Goal: Transaction & Acquisition: Book appointment/travel/reservation

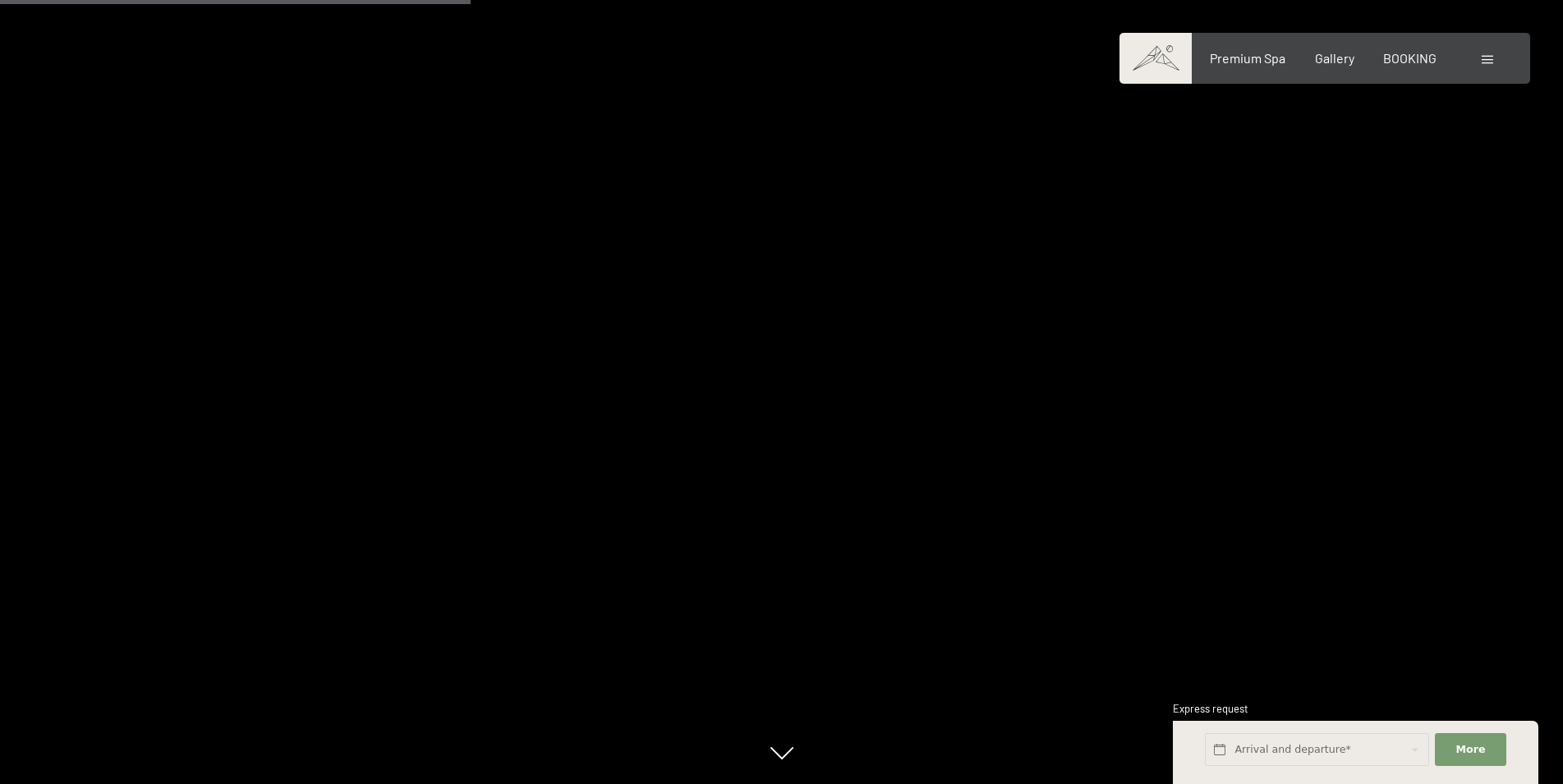
scroll to position [3618, 0]
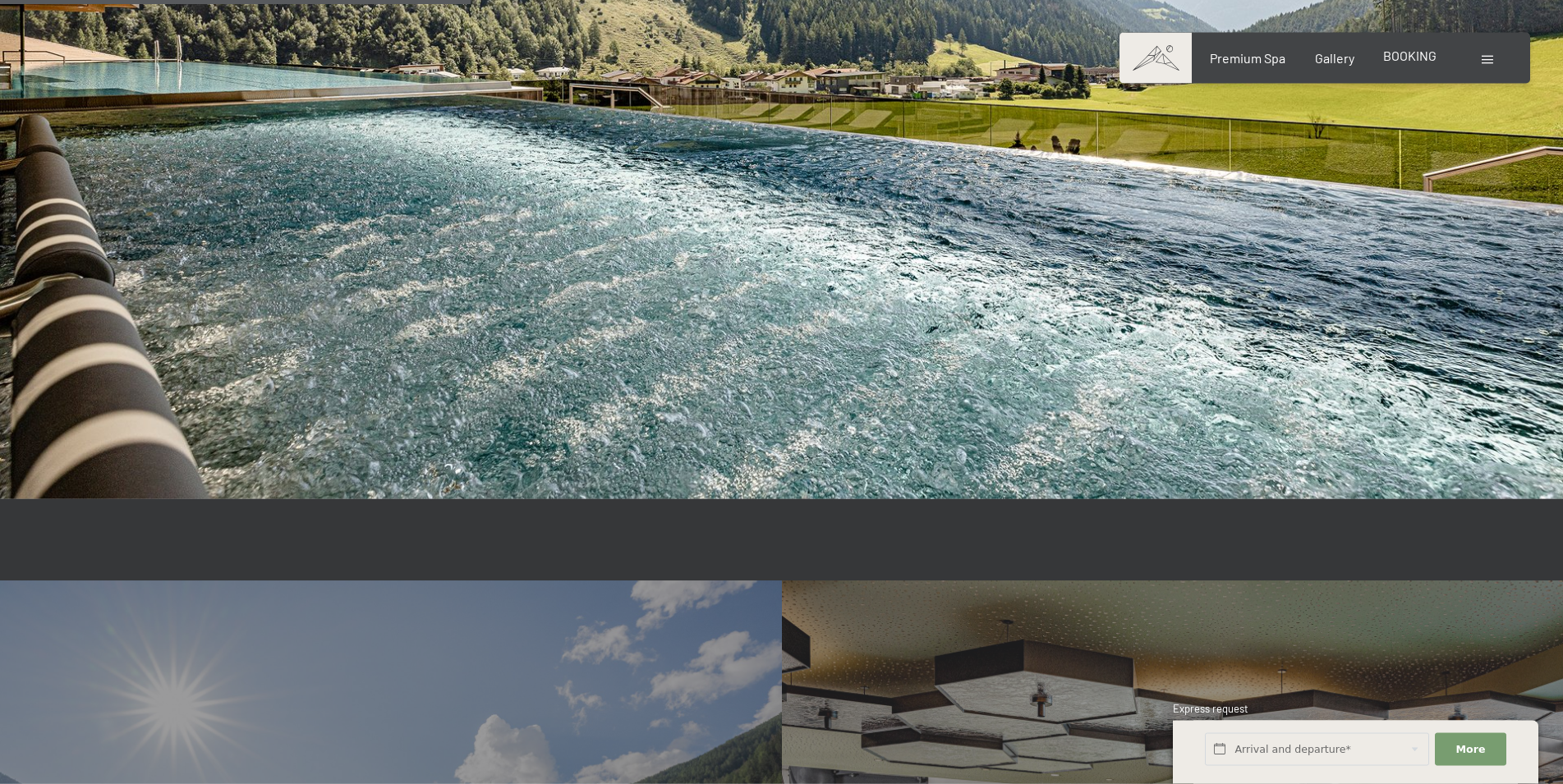
click at [1425, 52] on span "BOOKING" at bounding box center [1409, 55] width 54 height 15
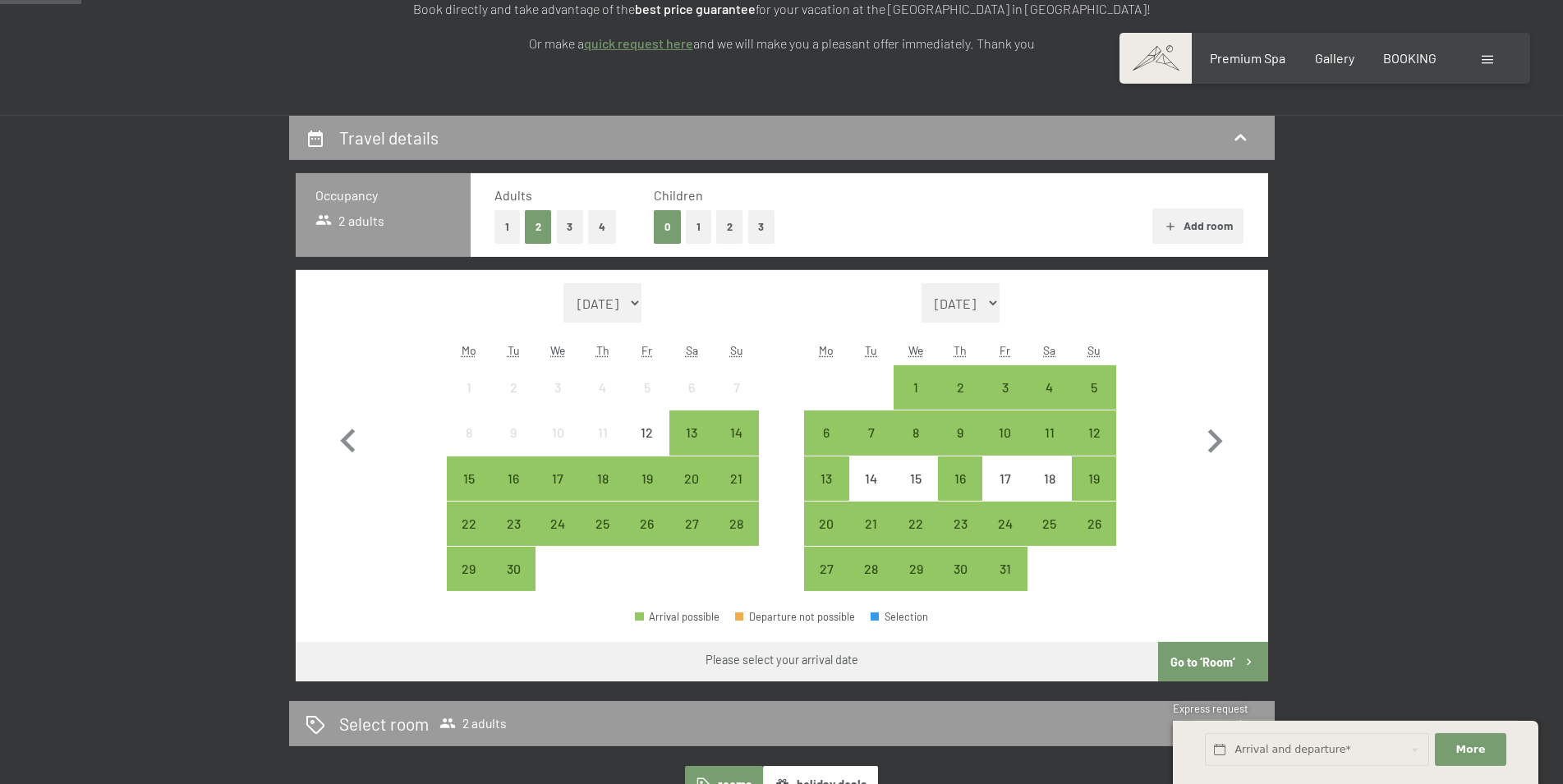
scroll to position [325, 0]
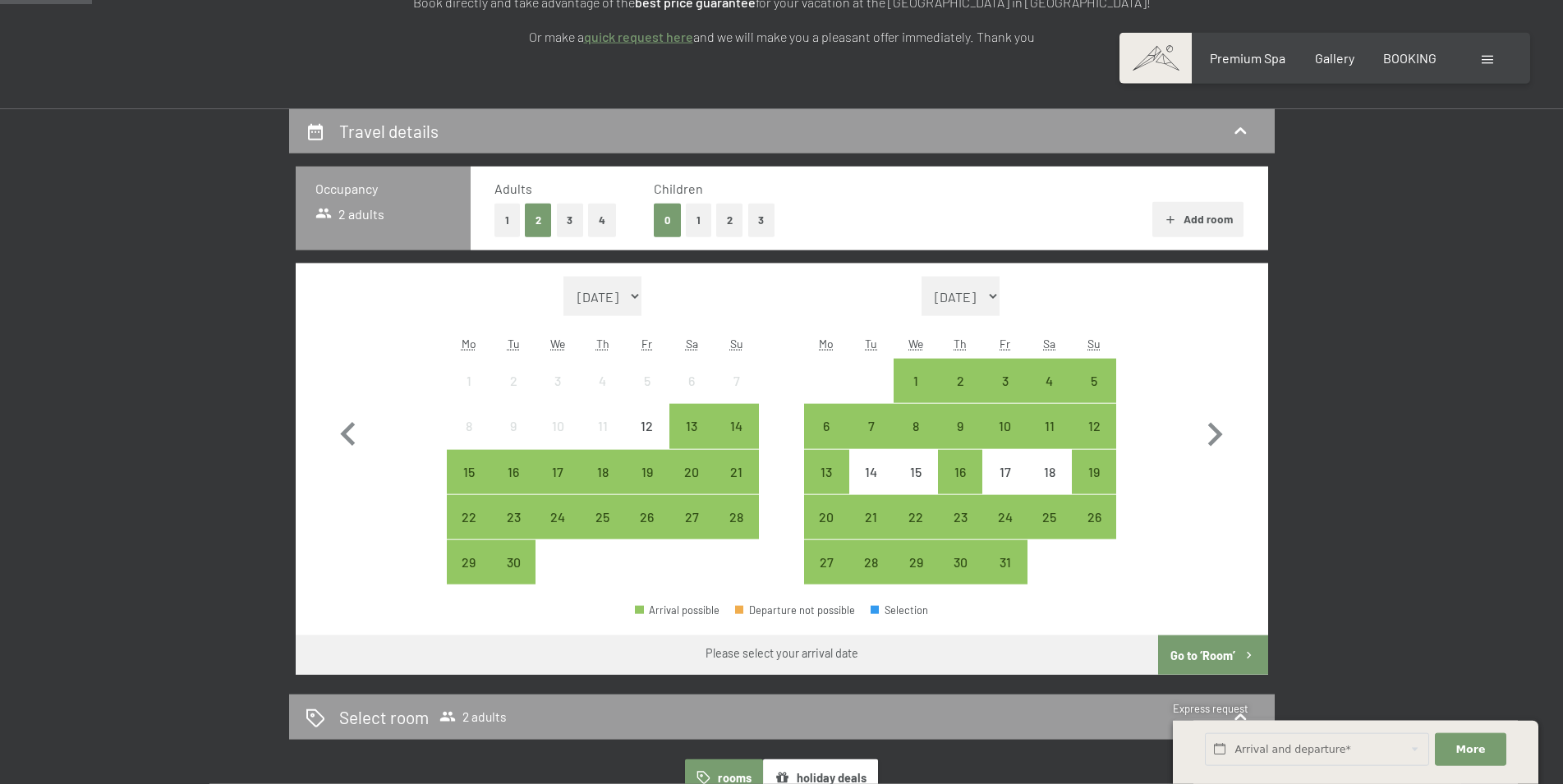
click at [921, 276] on select "October 2025 November 2025 December 2025 January 2026 February 2026 March 2026 …" at bounding box center [960, 296] width 79 height 39
click at [563, 276] on select "September 2025 October 2025 November 2025 December 2025 January 2026 February 2…" at bounding box center [603, 296] width 79 height 39
select select "2025-12-01"
select select "2026-01-01"
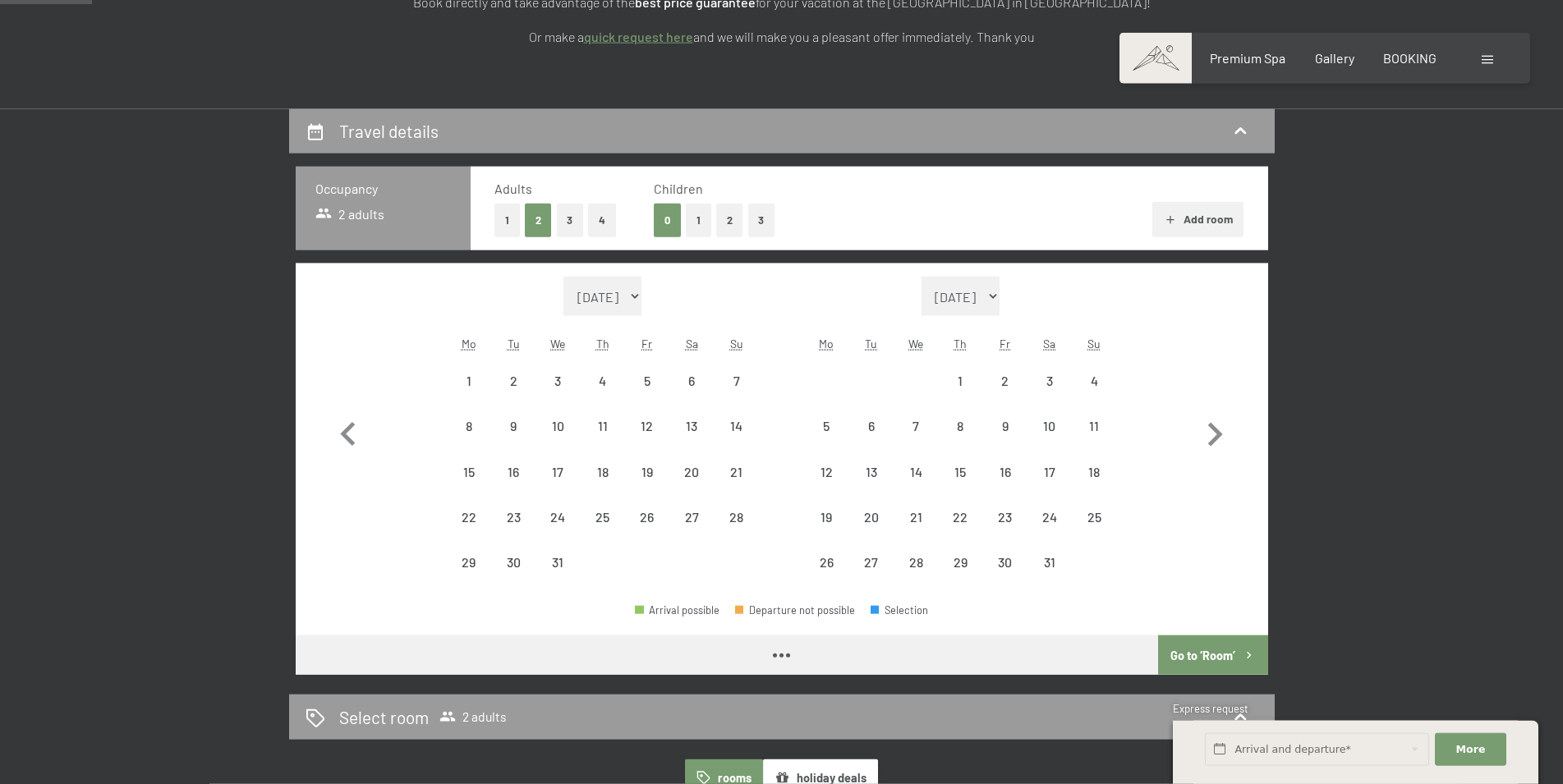
click at [563, 276] on select "September 2025 October 2025 November 2025 December 2025 January 2026 February 2…" at bounding box center [603, 296] width 79 height 39
click at [634, 378] on div "5" at bounding box center [647, 395] width 41 height 41
select select "2025-12-01"
select select "2026-01-01"
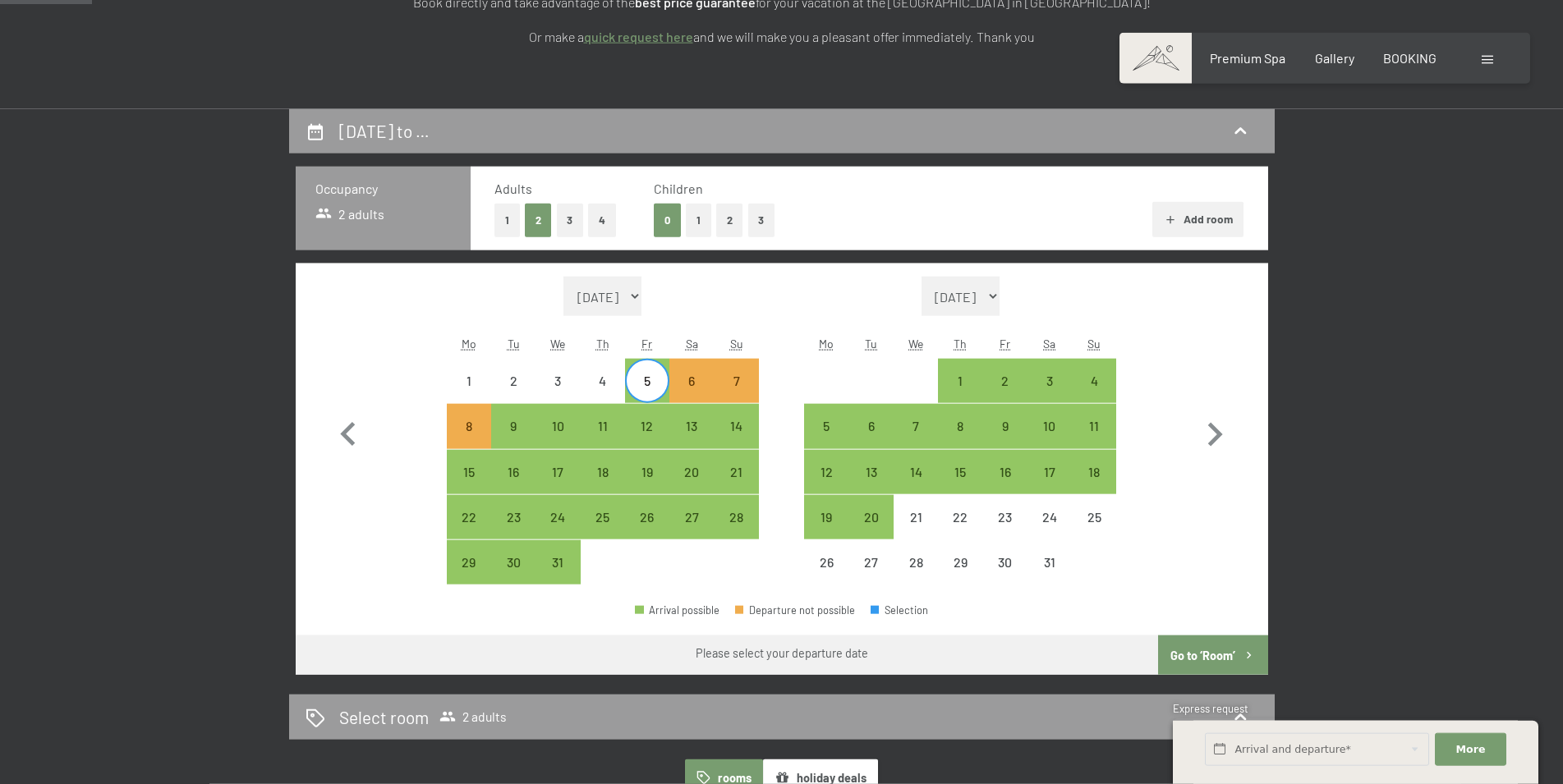
click at [748, 286] on form "Month/year September 2025 October 2025 November 2025 December 2025 January 2026…" at bounding box center [603, 296] width 312 height 39
click at [653, 425] on div "12" at bounding box center [647, 440] width 41 height 41
select select "2025-12-01"
select select "2026-01-01"
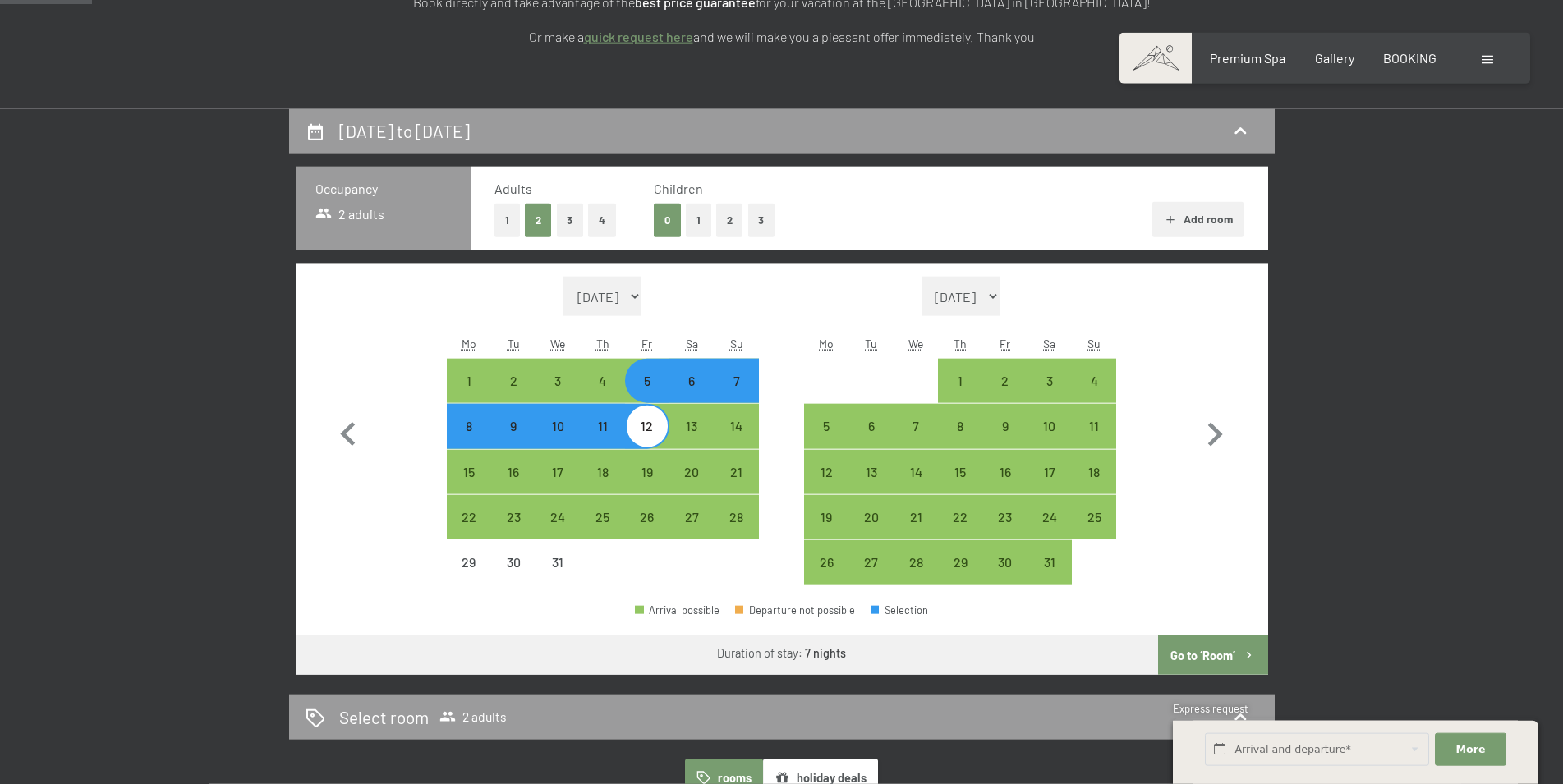
click at [742, 436] on span "Consent to marketing activities*" at bounding box center [716, 439] width 185 height 16
click at [616, 436] on input "Consent to marketing activities*" at bounding box center [607, 439] width 16 height 16
checkbox input "false"
click at [742, 425] on div "14" at bounding box center [736, 440] width 41 height 41
select select "2025-12-01"
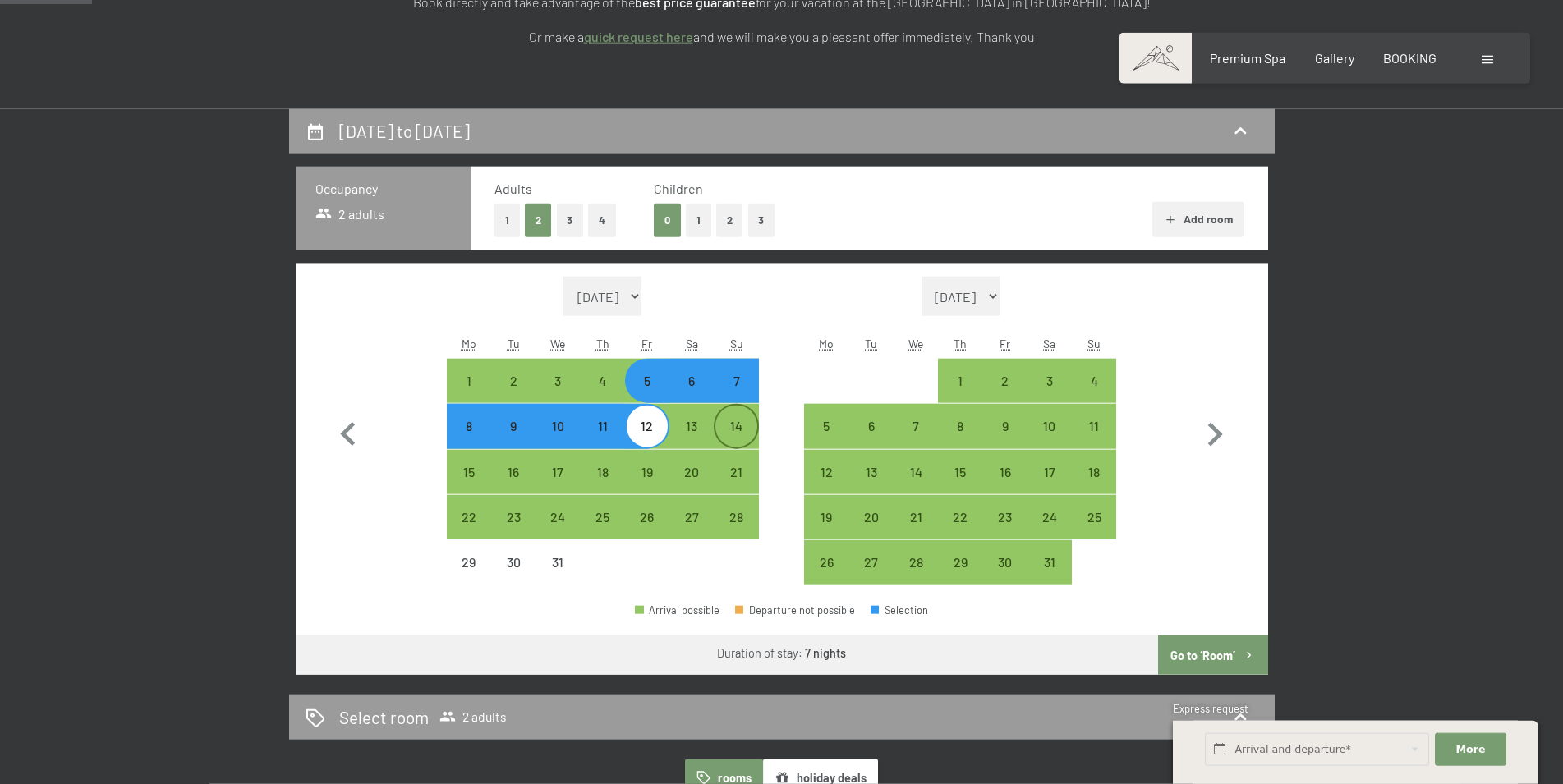
select select "2026-01-01"
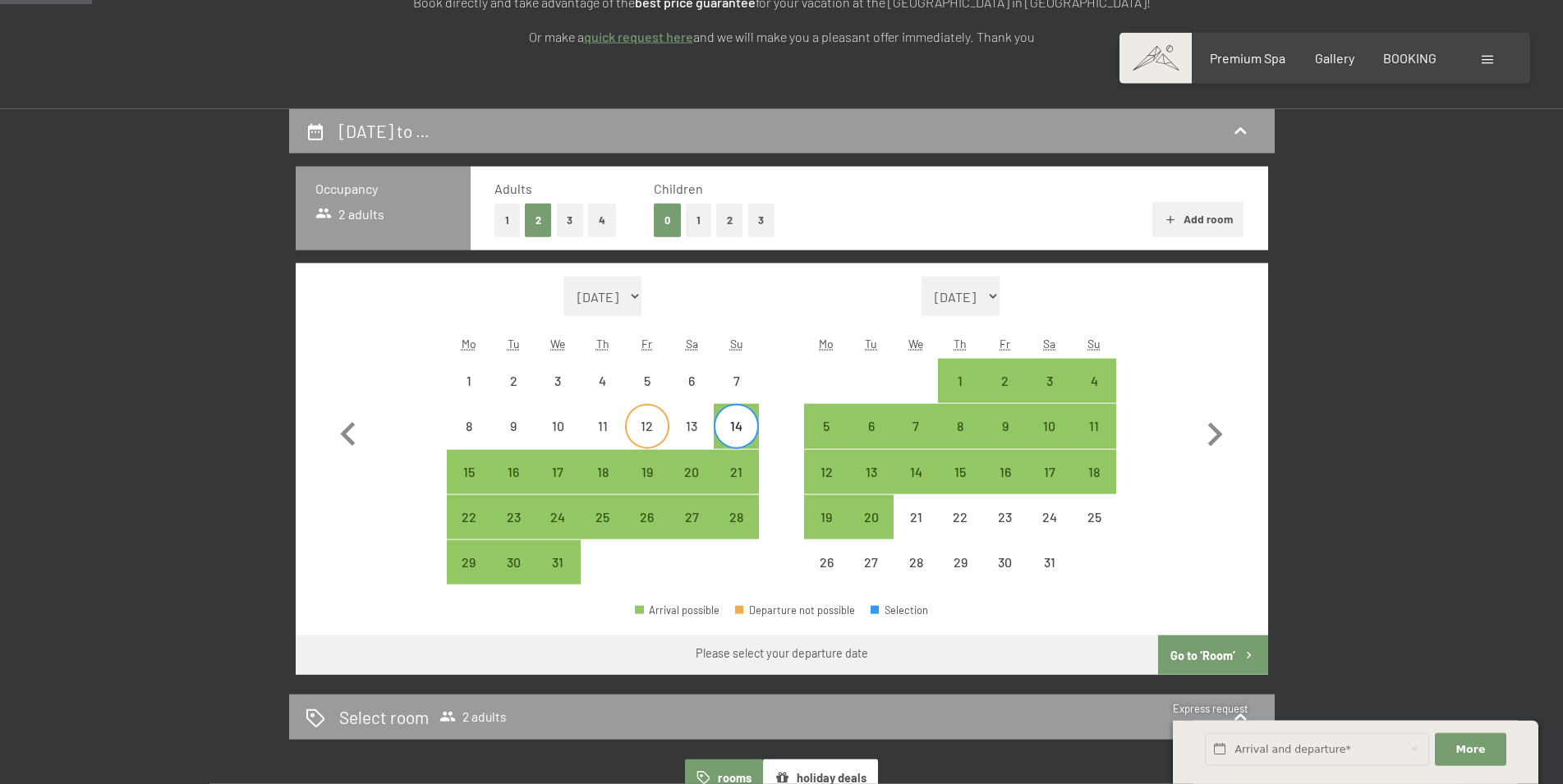
click at [648, 426] on div "12" at bounding box center [647, 440] width 41 height 41
select select "2025-12-01"
select select "2026-01-01"
click at [921, 276] on select "October 2025 November 2025 December 2025 January 2026 February 2026 March 2026 …" at bounding box center [960, 296] width 79 height 39
select select "2025-11-01"
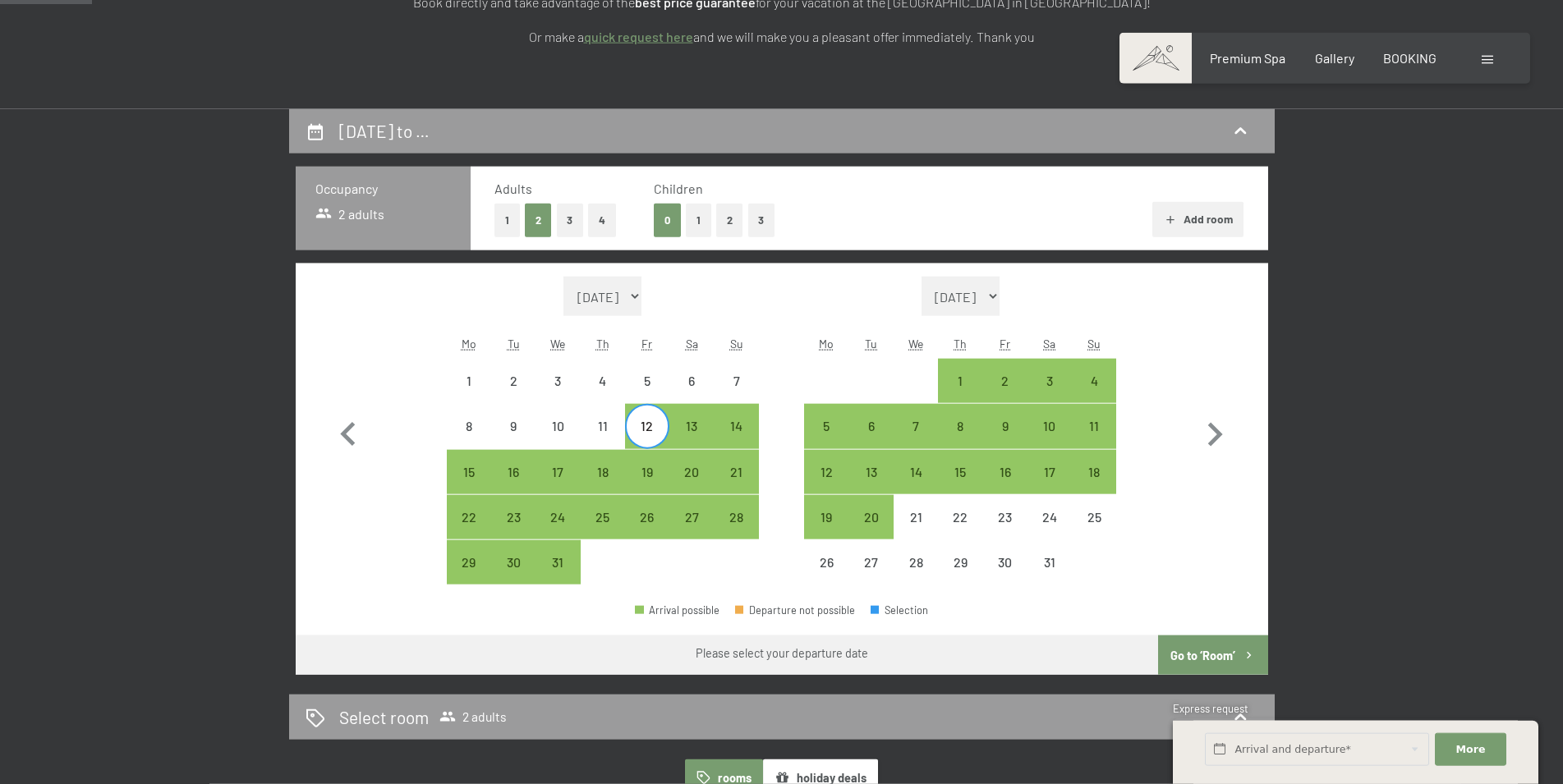
select select "2025-12-01"
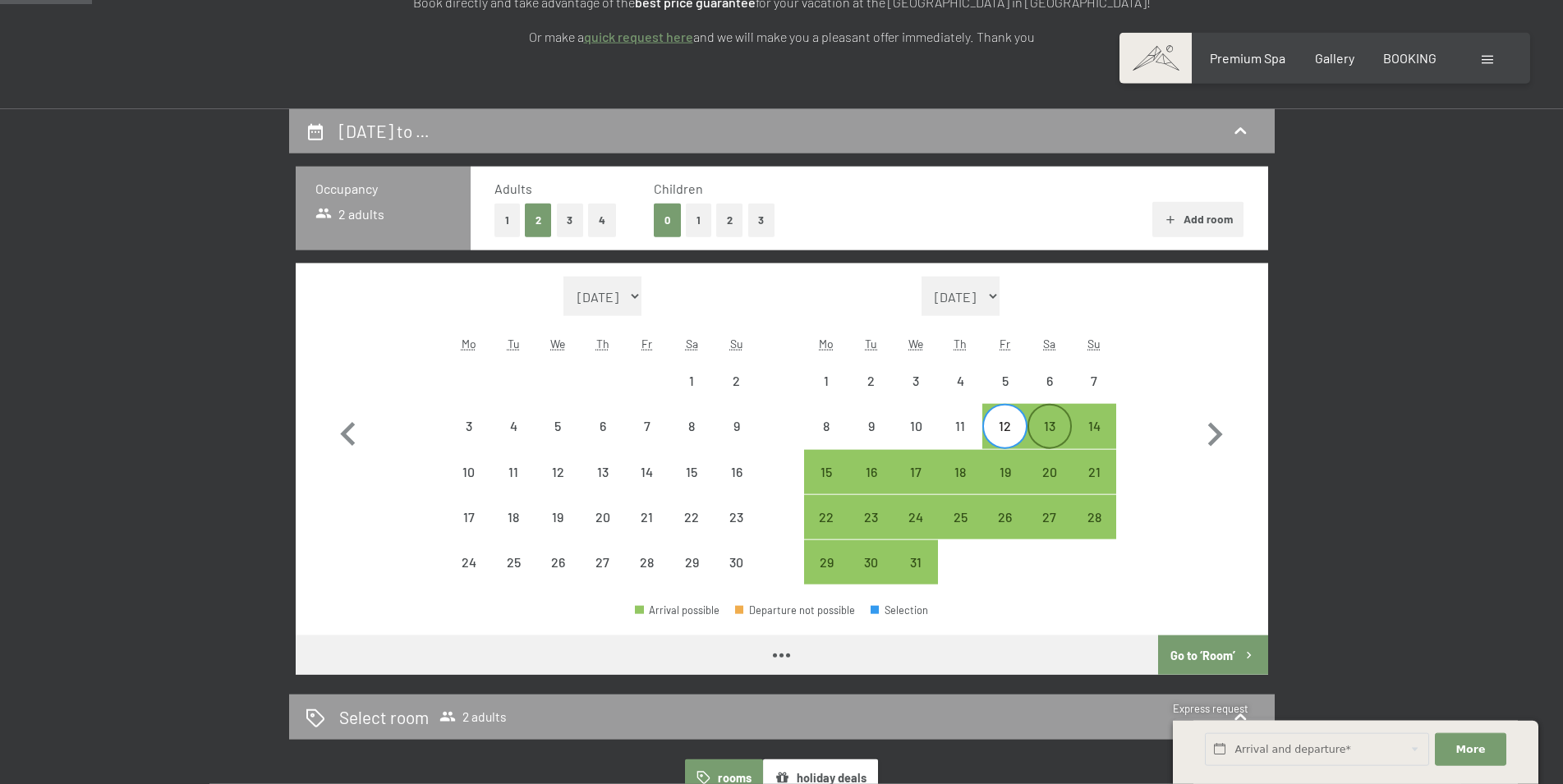
select select "2025-11-01"
select select "2025-12-01"
click at [1097, 436] on div "14" at bounding box center [1094, 440] width 41 height 41
select select "2025-11-01"
select select "2025-12-01"
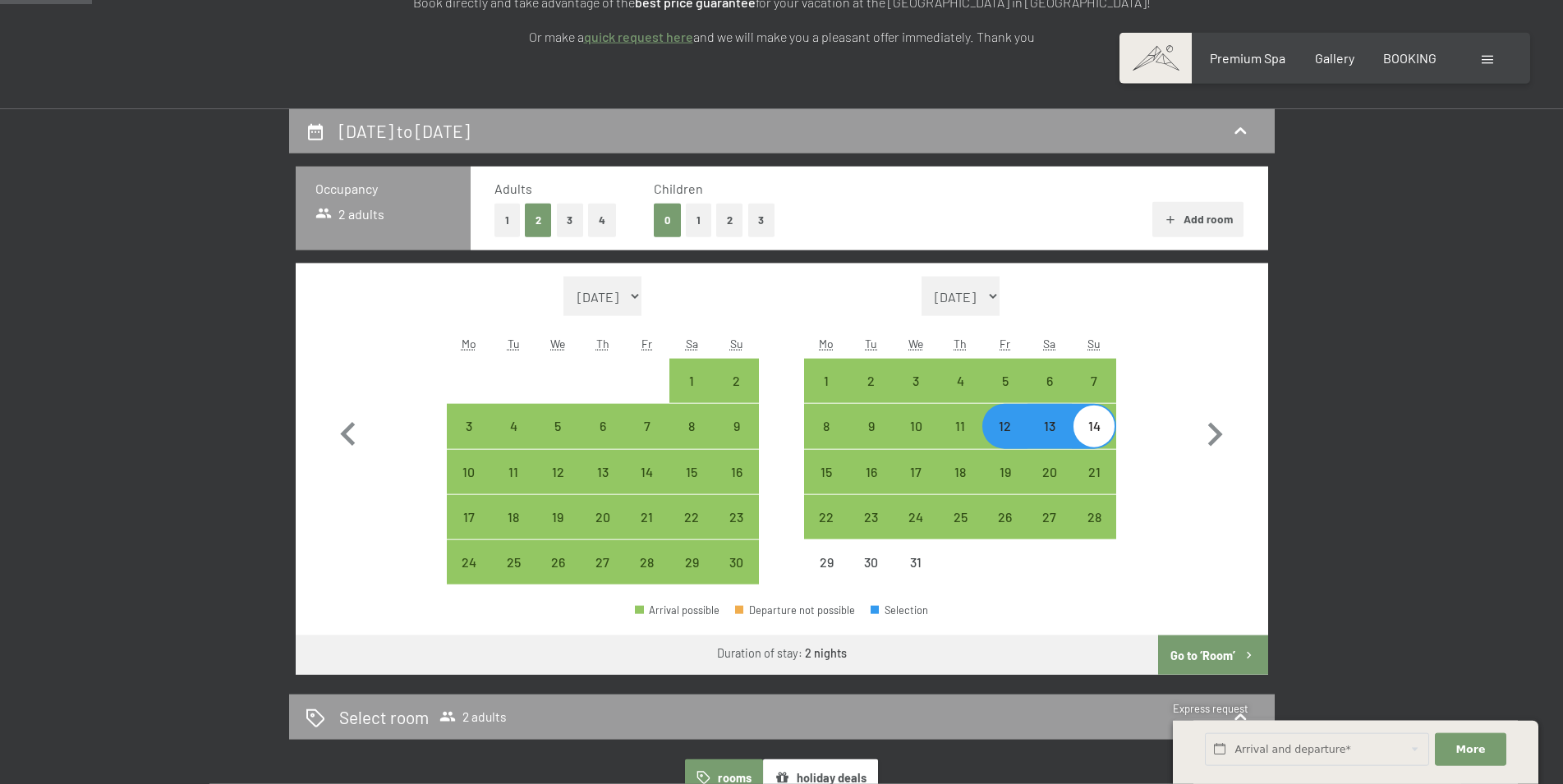
click at [702, 216] on button "1" at bounding box center [698, 220] width 26 height 33
select select "2025-11-01"
select select "2025-12-01"
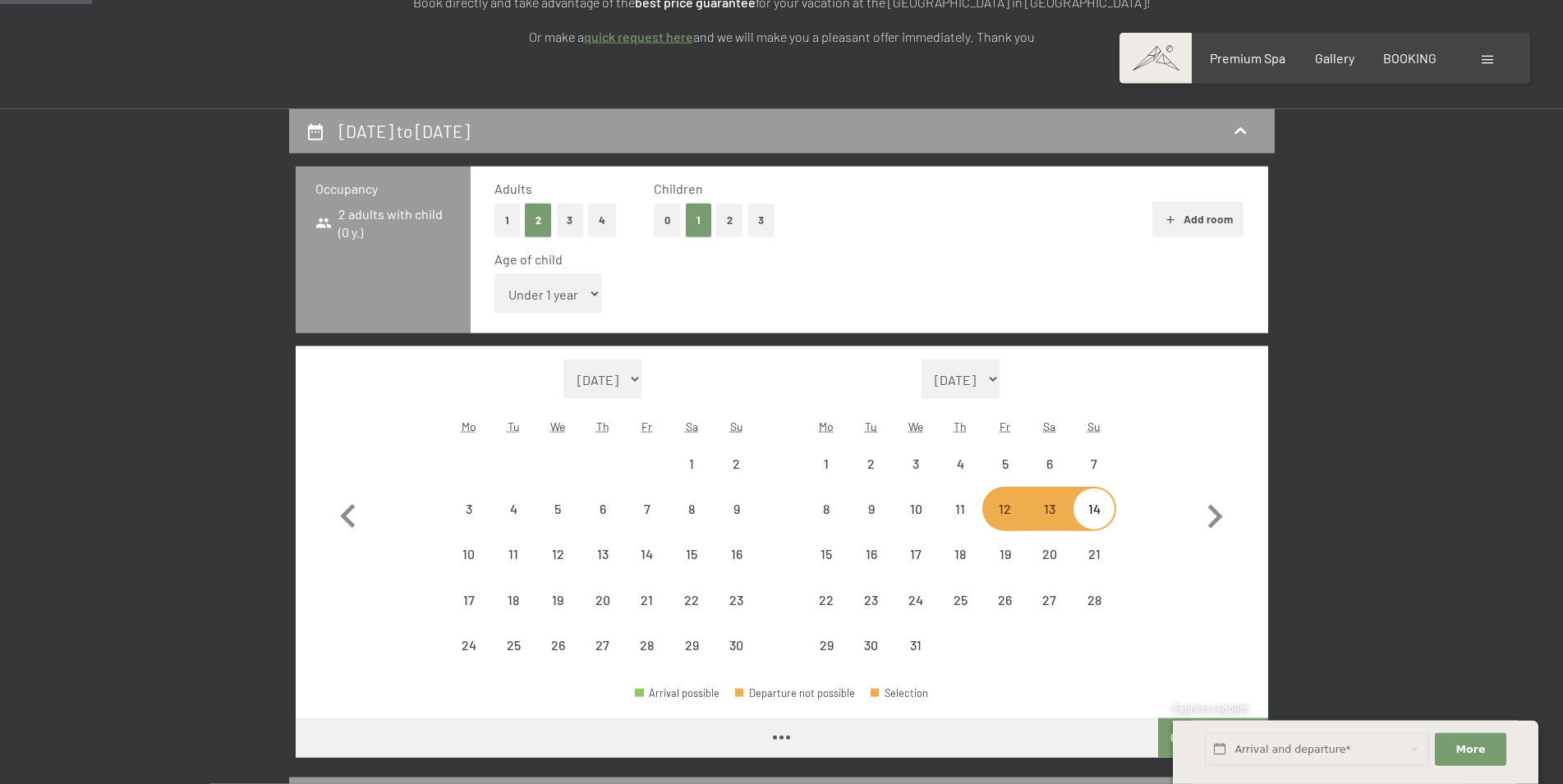
select select "2025-11-01"
select select "2025-12-01"
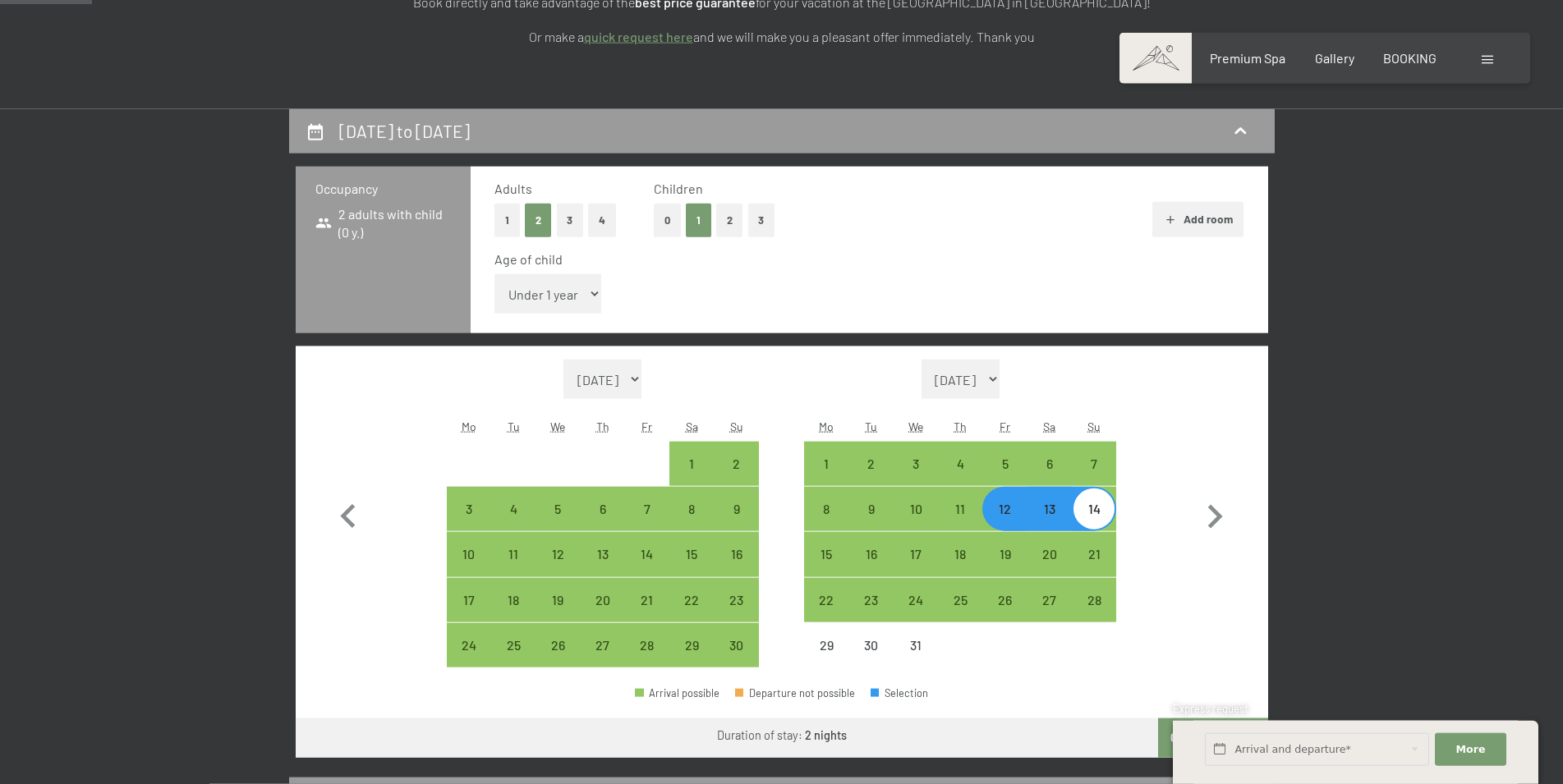
click at [494, 274] on select "Under 1 year 1 year 2 years 3 years 4 years 5 years 6 years 7 years 8 years 9 y…" at bounding box center [548, 293] width 108 height 39
select select "5"
click option "5 years" at bounding box center [0, 0] width 0 height 0
select select "2025-11-01"
select select "2025-12-01"
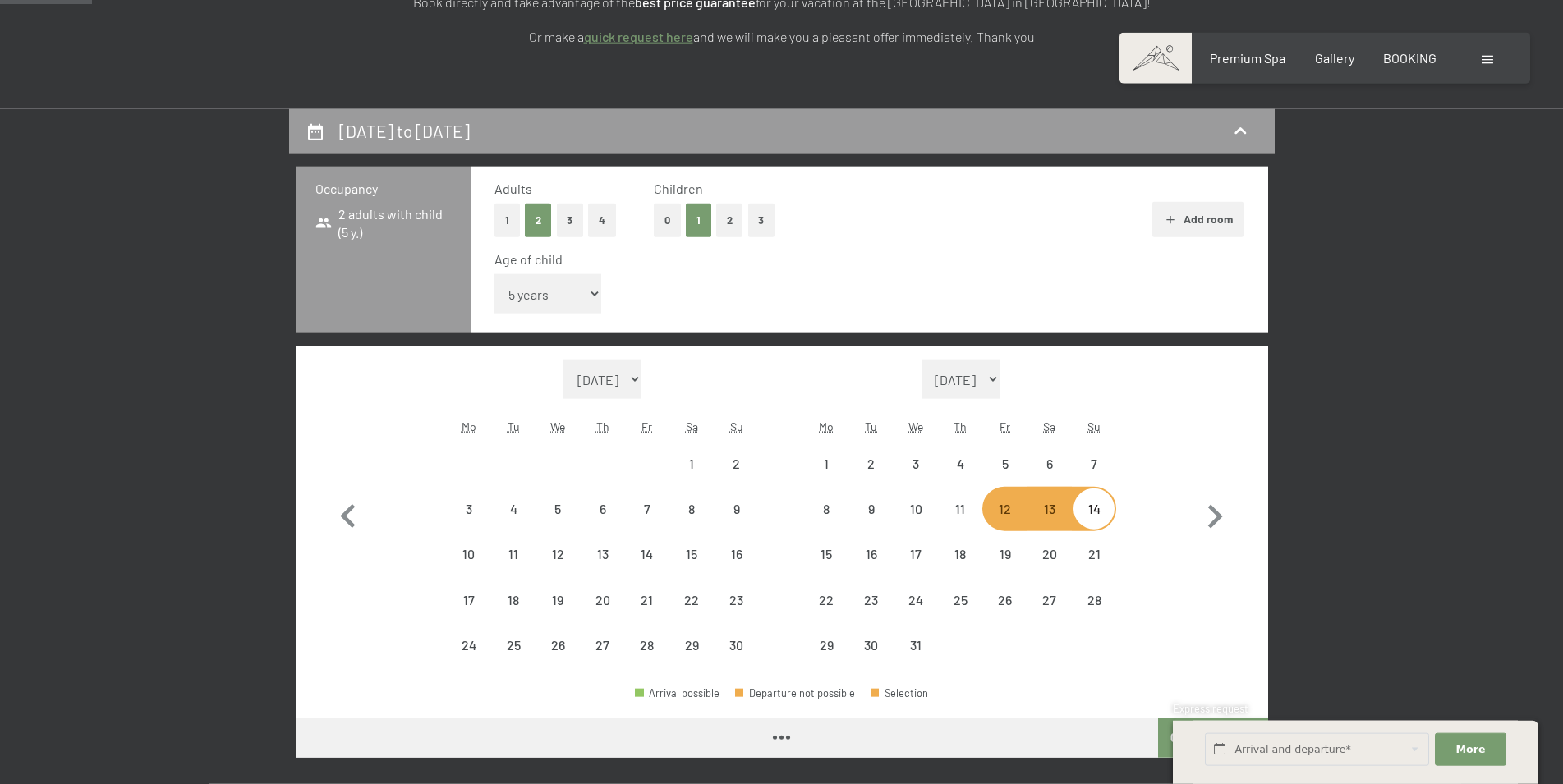
select select "2025-11-01"
select select "2025-12-01"
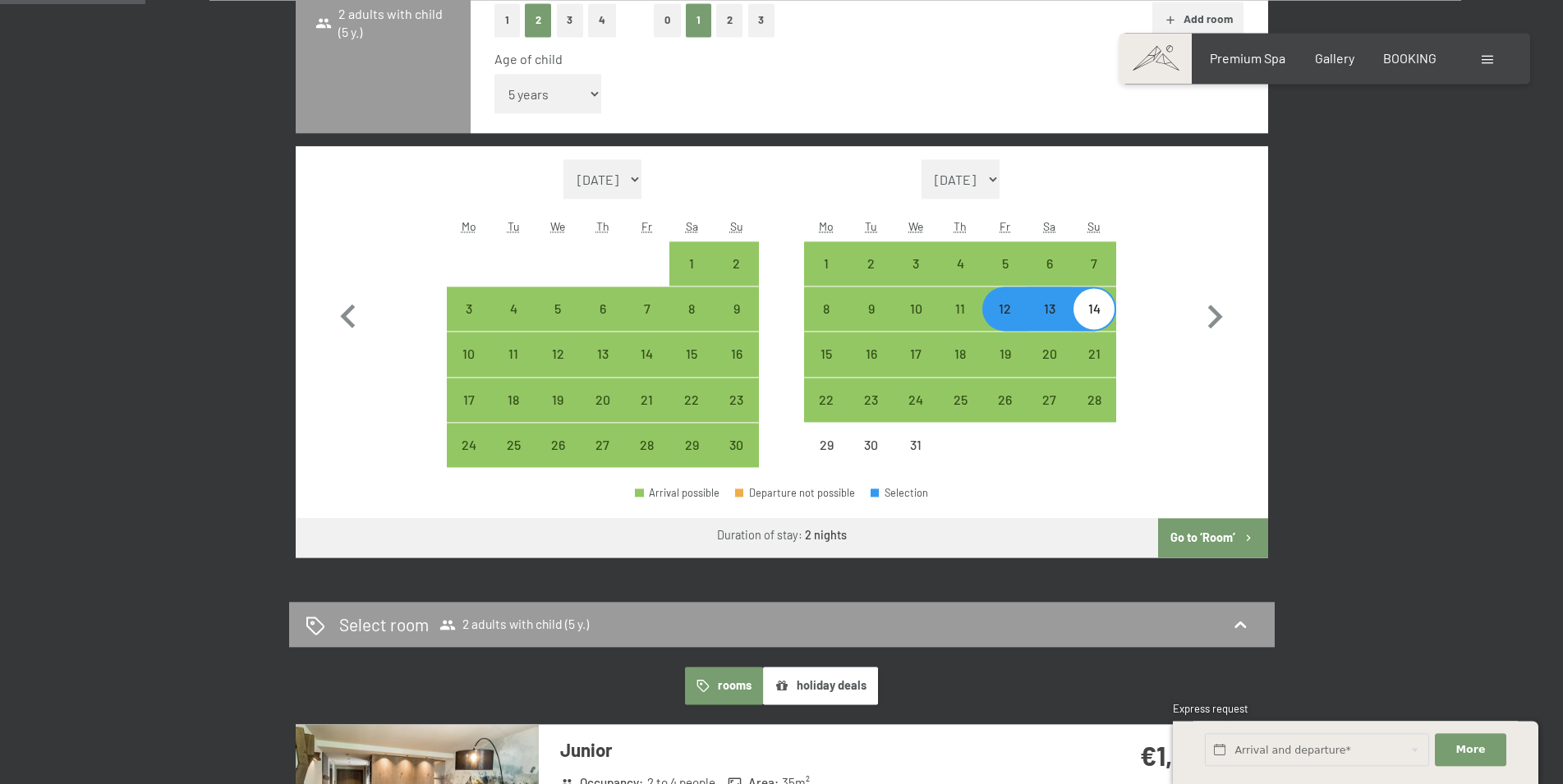
scroll to position [547, 0]
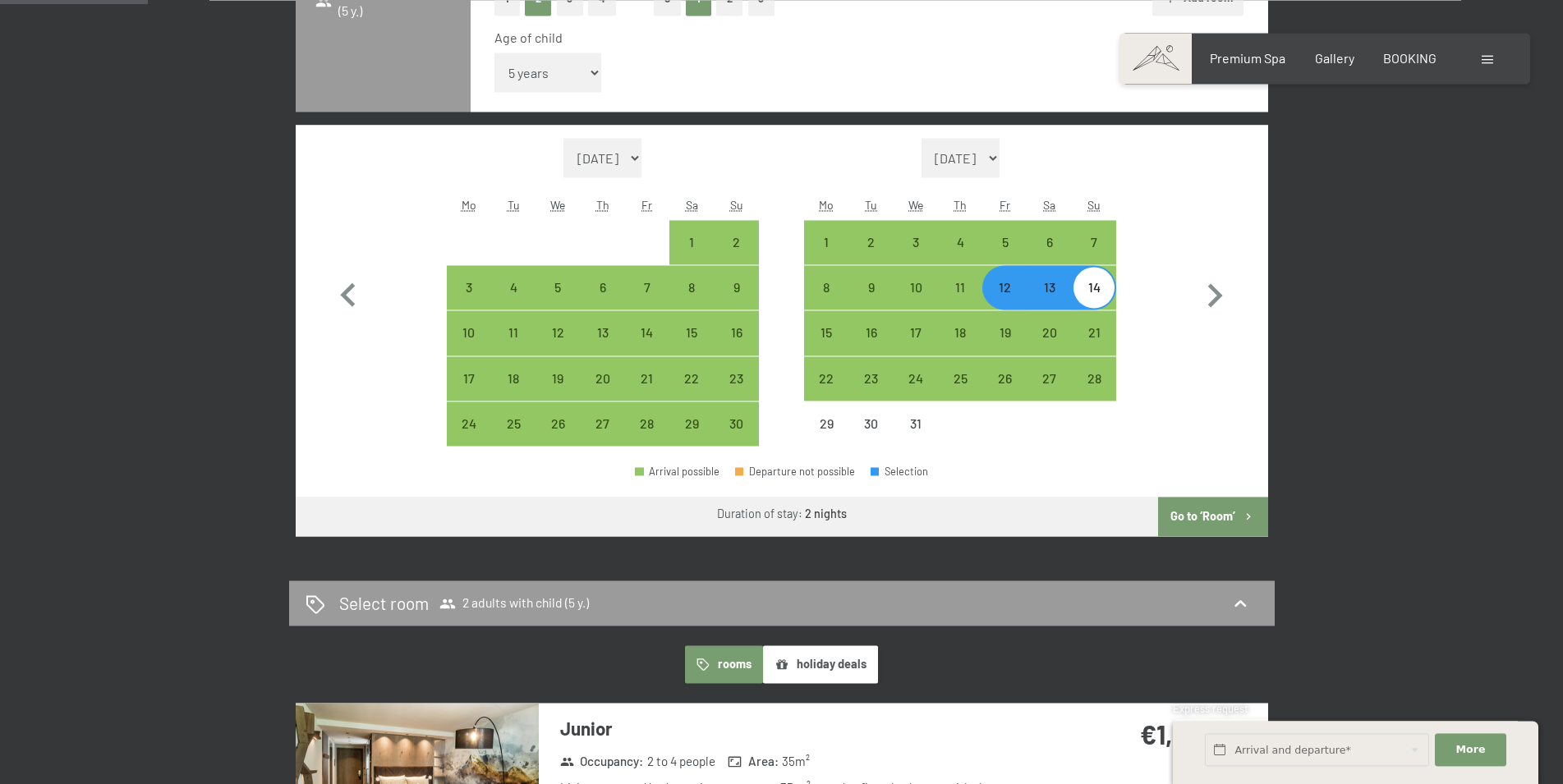
click at [1221, 510] on button "Go to ‘Room’" at bounding box center [1213, 516] width 109 height 39
select select "2025-11-01"
select select "2025-12-01"
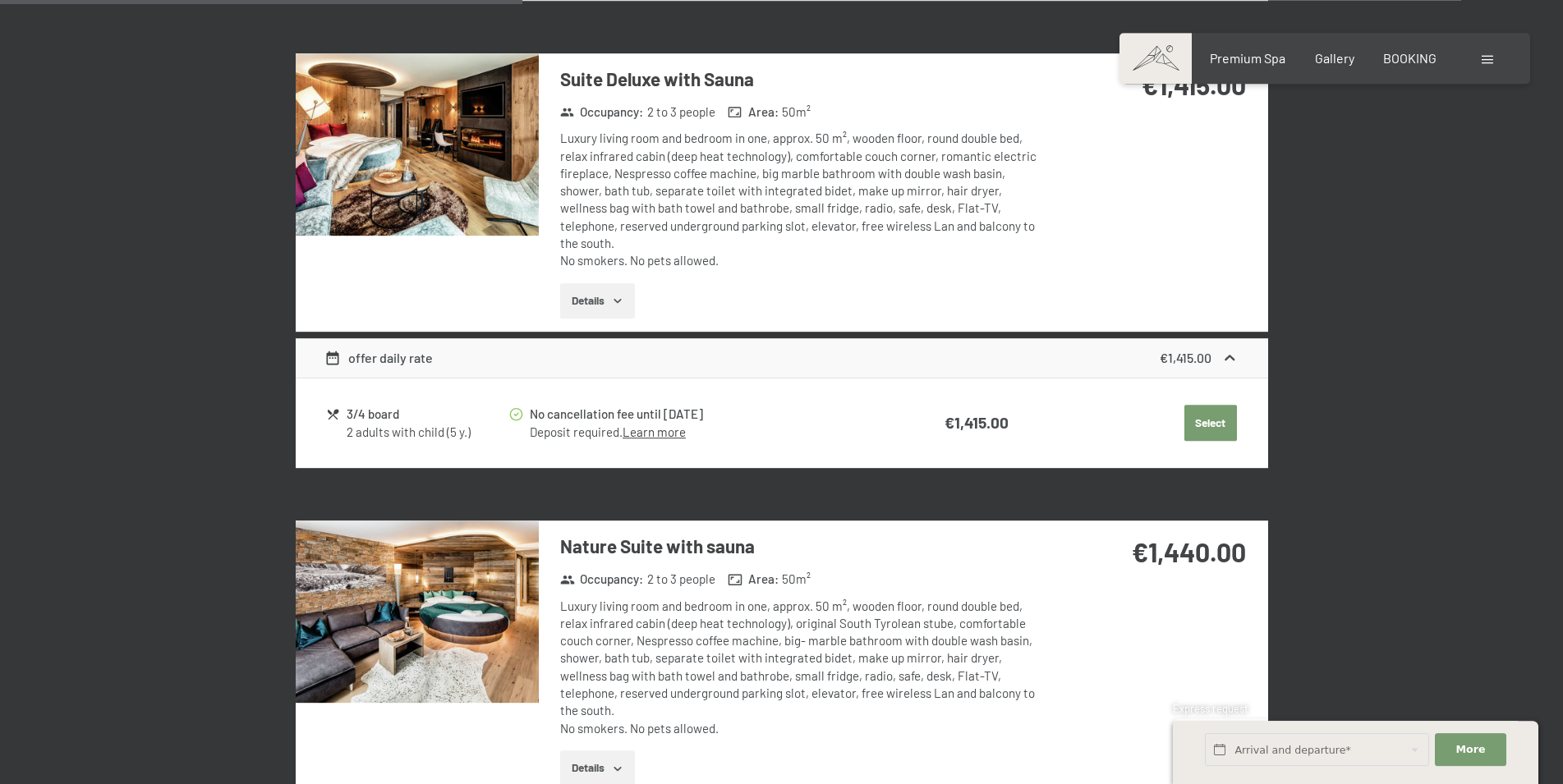
scroll to position [1861, 0]
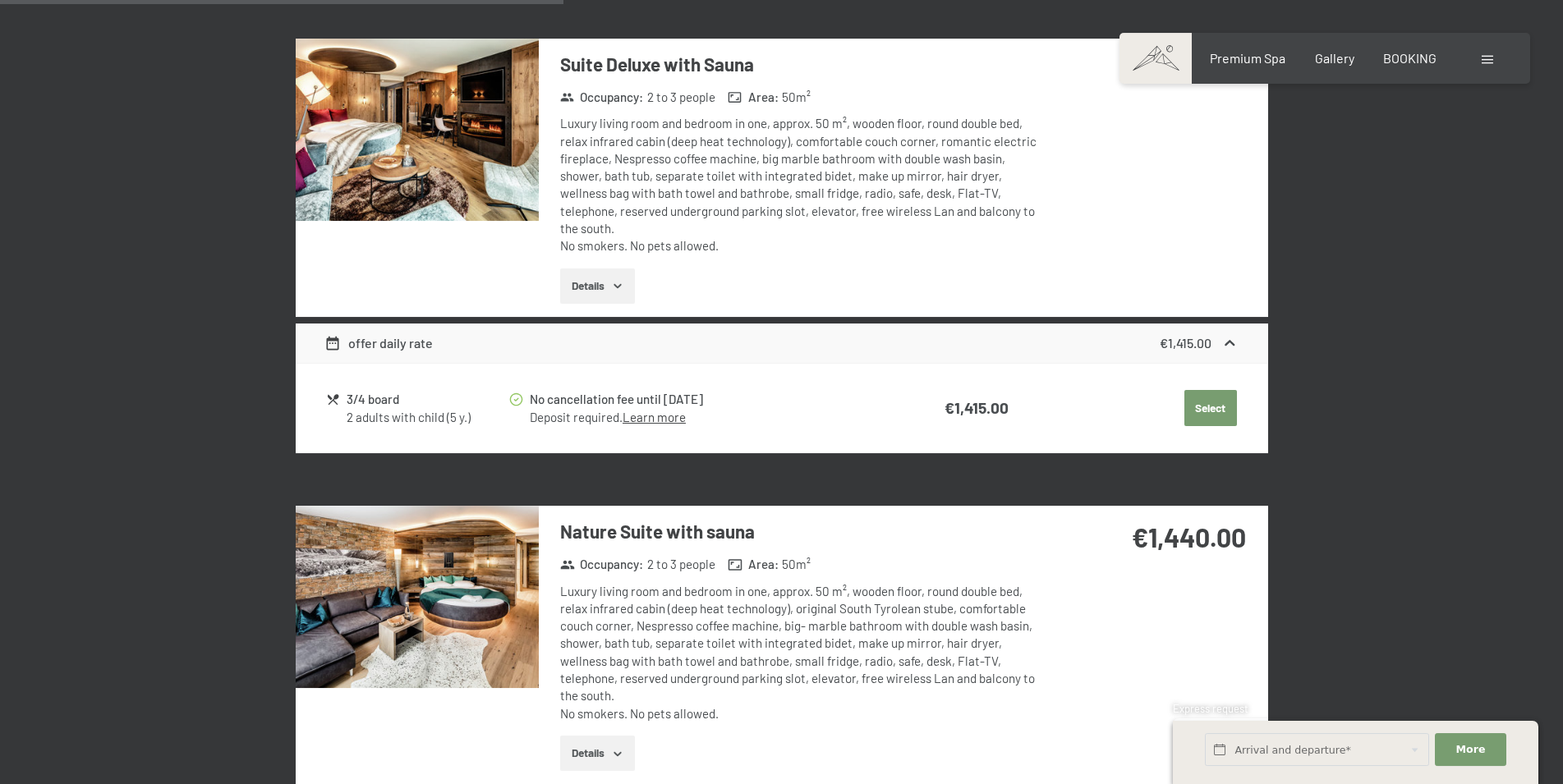
click at [1489, 209] on div "12th December to 14th December 2025 Select room 2 adults with child (5 y.) room…" at bounding box center [781, 787] width 1563 height 4430
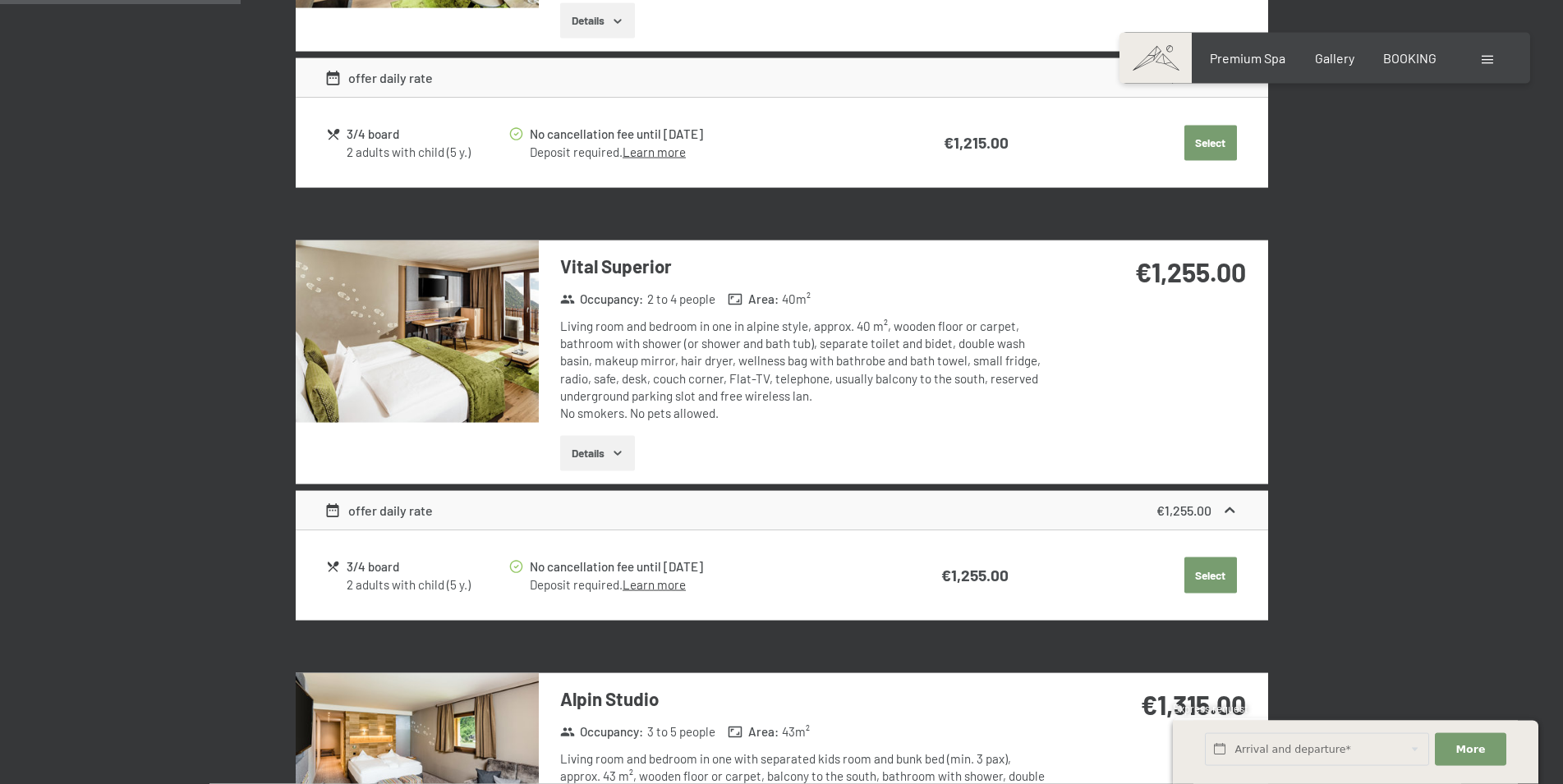
scroll to position [782, 0]
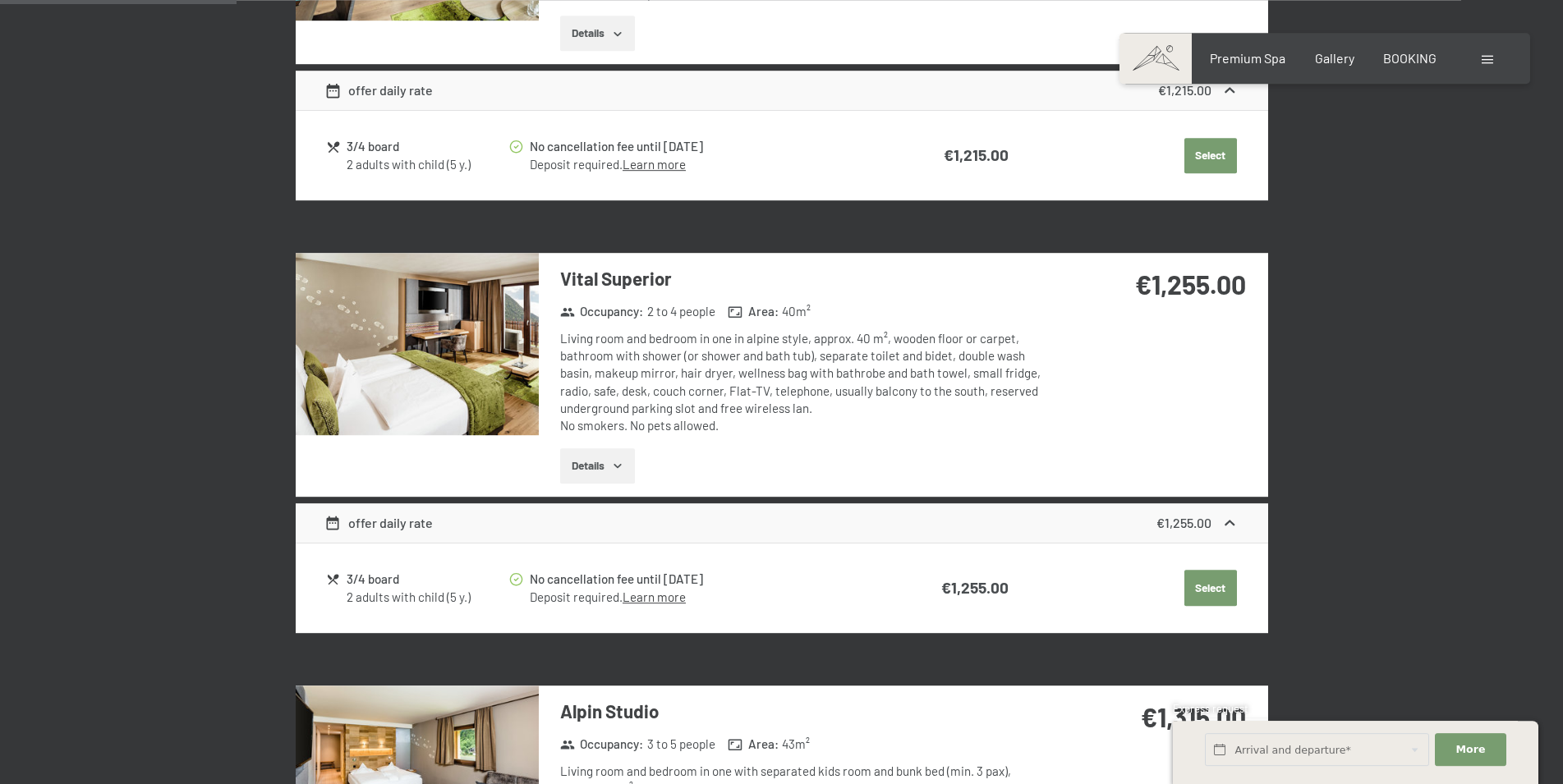
click at [1228, 578] on button "Select" at bounding box center [1210, 588] width 53 height 36
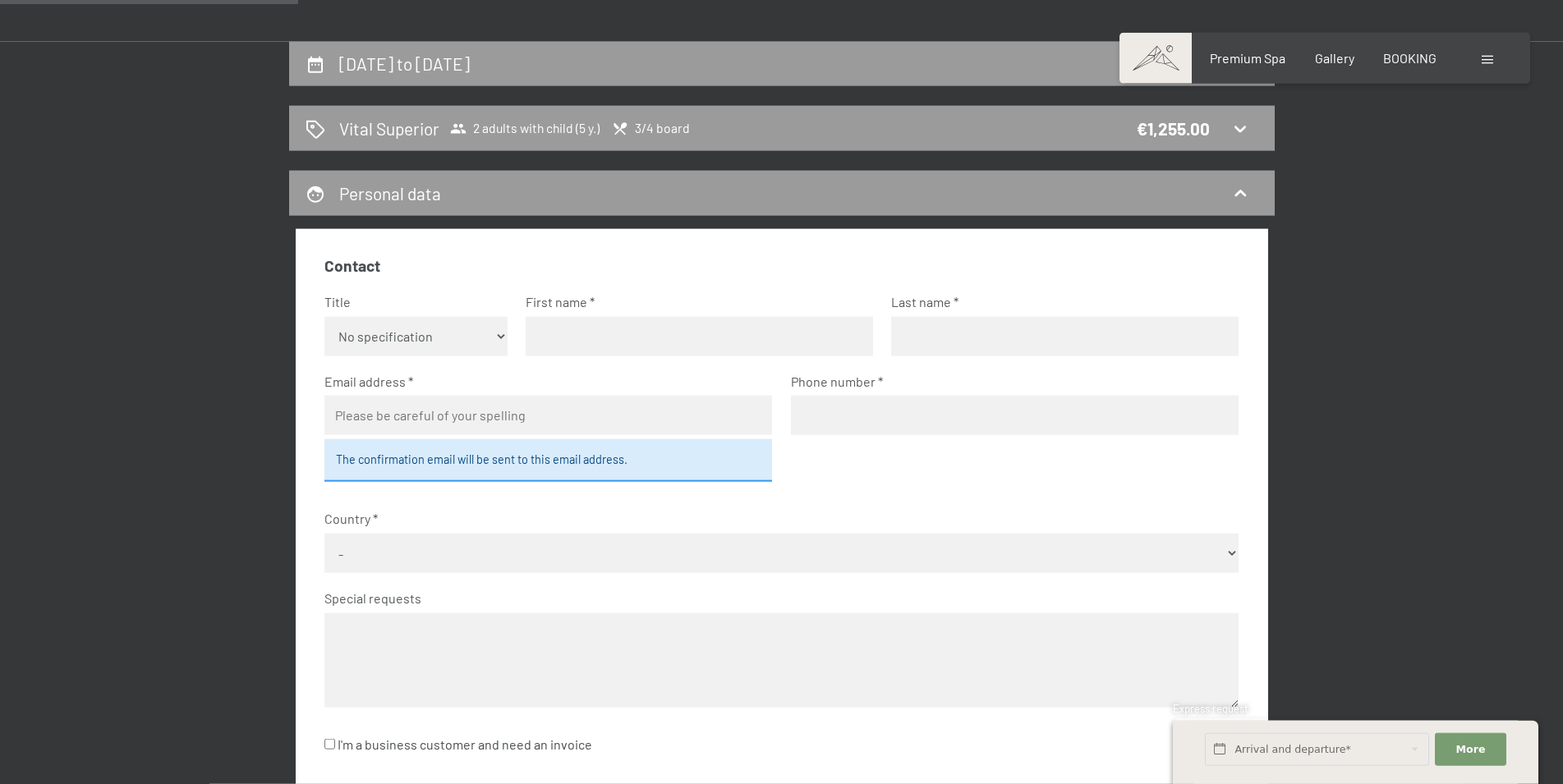
scroll to position [366, 0]
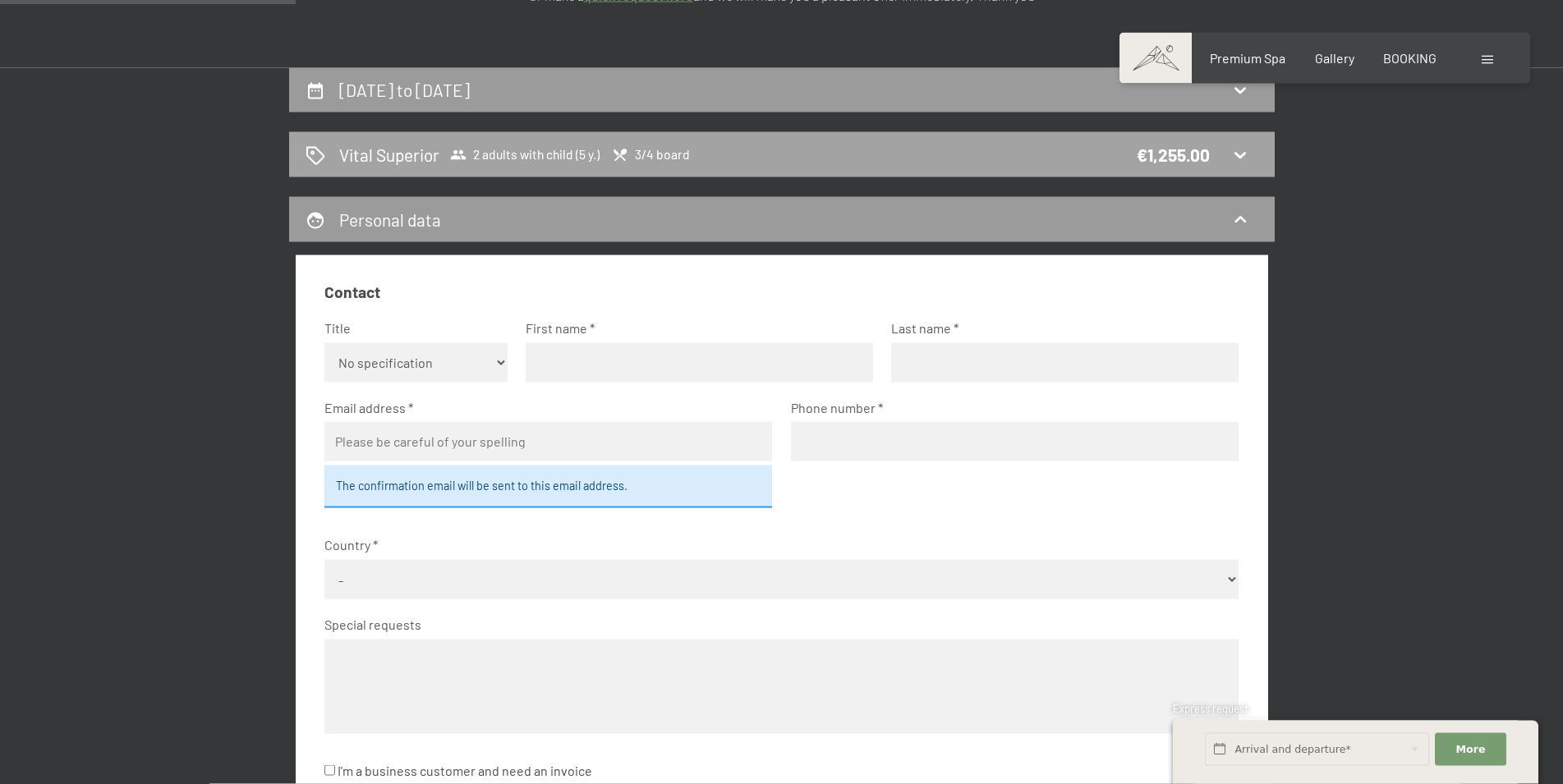
click at [639, 150] on span "3/4 board" at bounding box center [650, 154] width 78 height 16
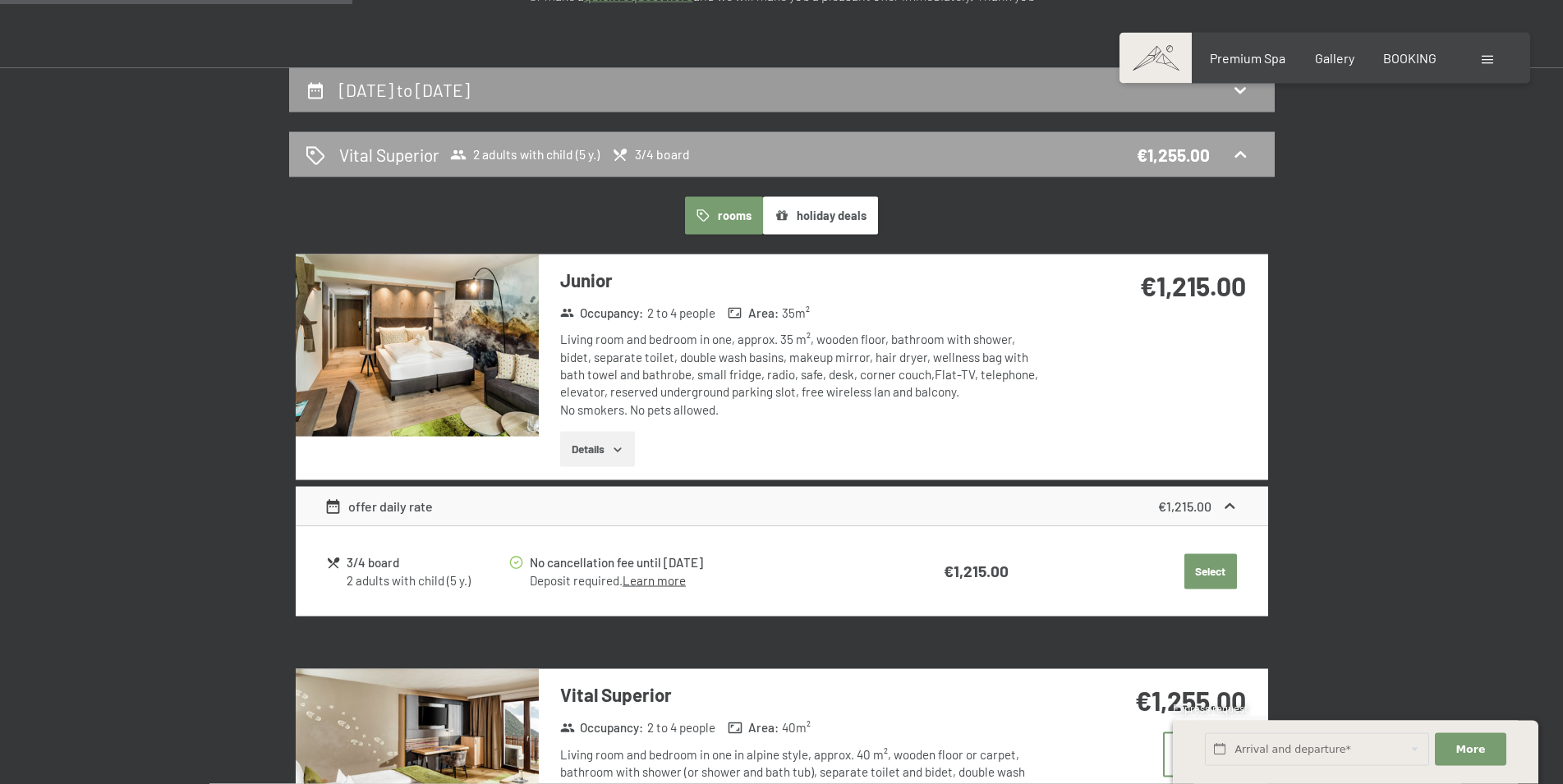
scroll to position [434, 0]
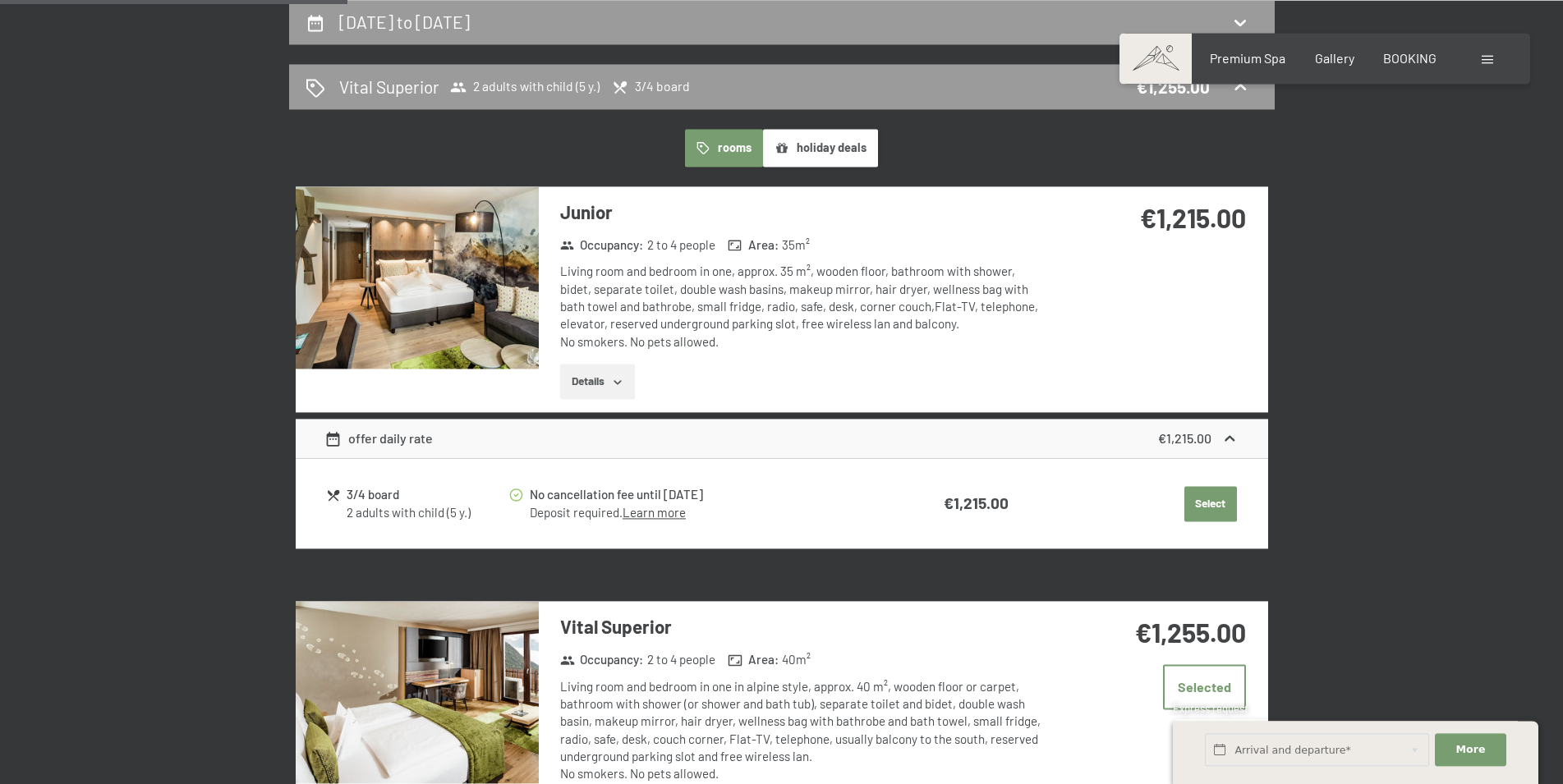
click at [334, 493] on icon at bounding box center [333, 494] width 15 height 15
click at [405, 520] on div "2 adults with child (5 y.)" at bounding box center [427, 513] width 160 height 17
drag, startPoint x: 427, startPoint y: 510, endPoint x: 399, endPoint y: 433, distance: 81.9
click at [427, 507] on div "2 adults with child (5 y.)" at bounding box center [427, 513] width 160 height 17
click at [399, 440] on div "offer daily rate" at bounding box center [378, 438] width 108 height 20
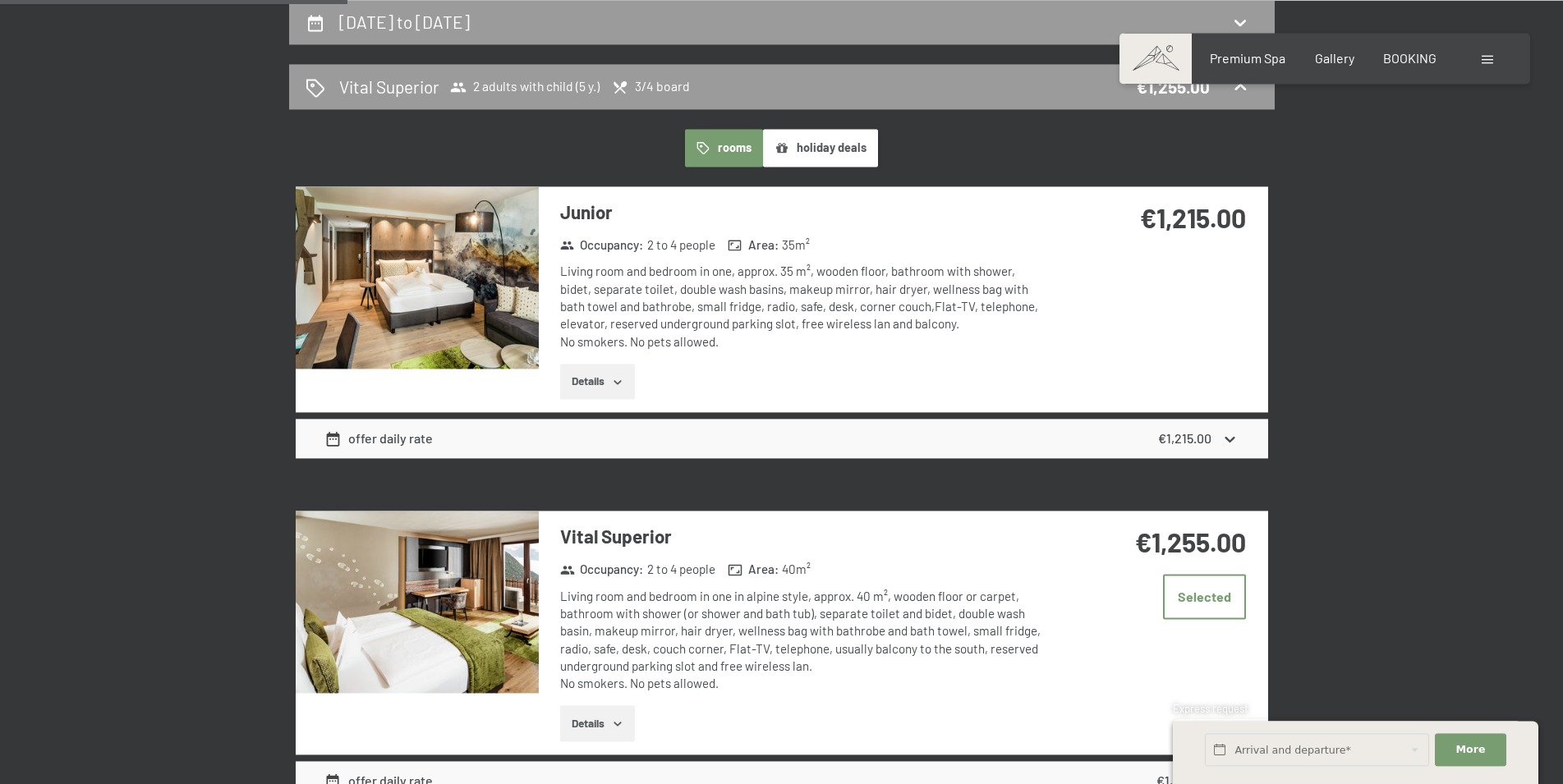
click at [399, 440] on div "offer daily rate" at bounding box center [378, 438] width 108 height 20
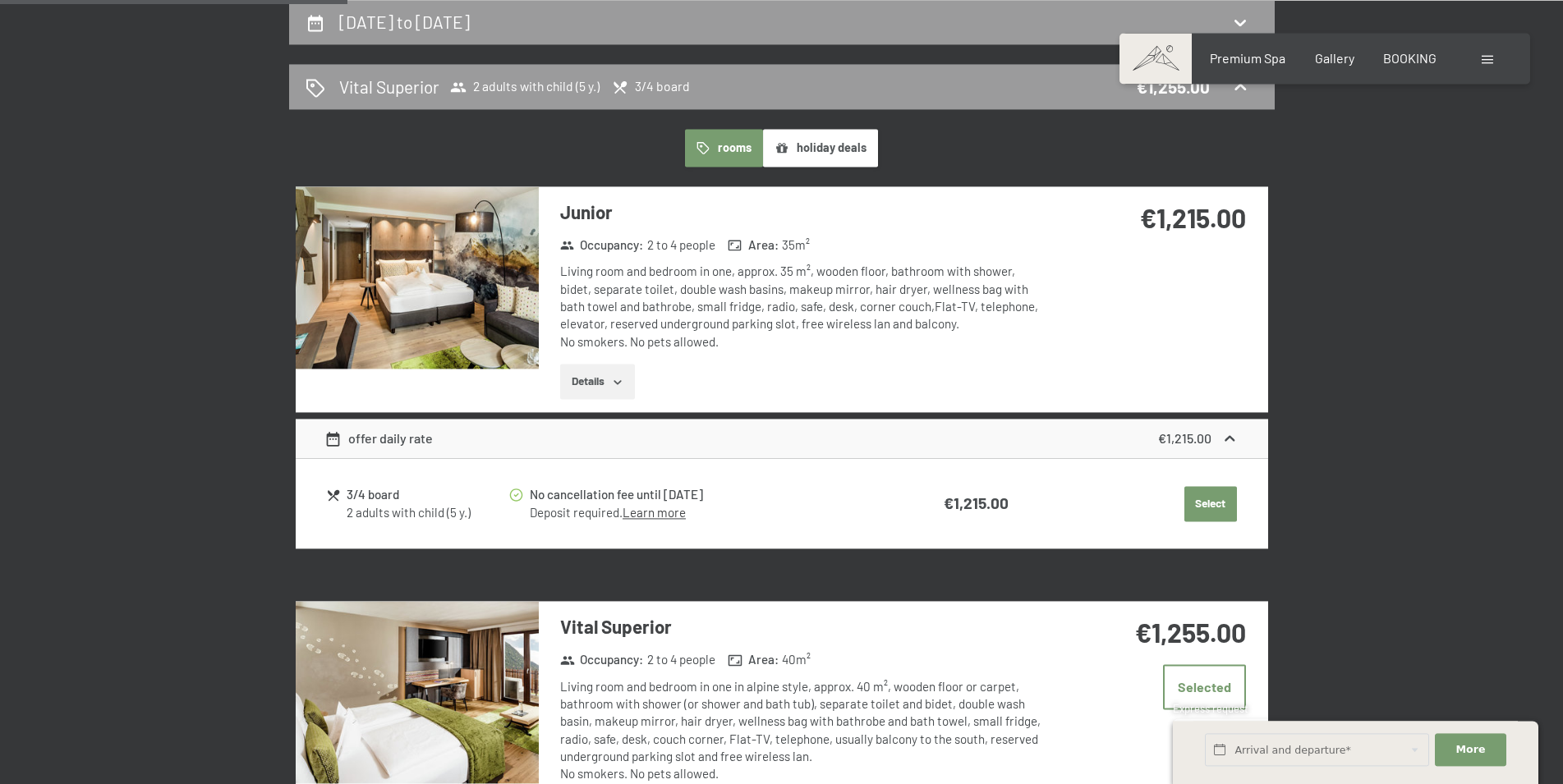
click at [434, 518] on div "2 adults with child (5 y.)" at bounding box center [427, 513] width 160 height 17
drag, startPoint x: 347, startPoint y: 496, endPoint x: 406, endPoint y: 502, distance: 59.3
click at [406, 502] on div "3/4 board 2 adults with child (5 y.)" at bounding box center [417, 503] width 182 height 36
copy div "3/4 board"
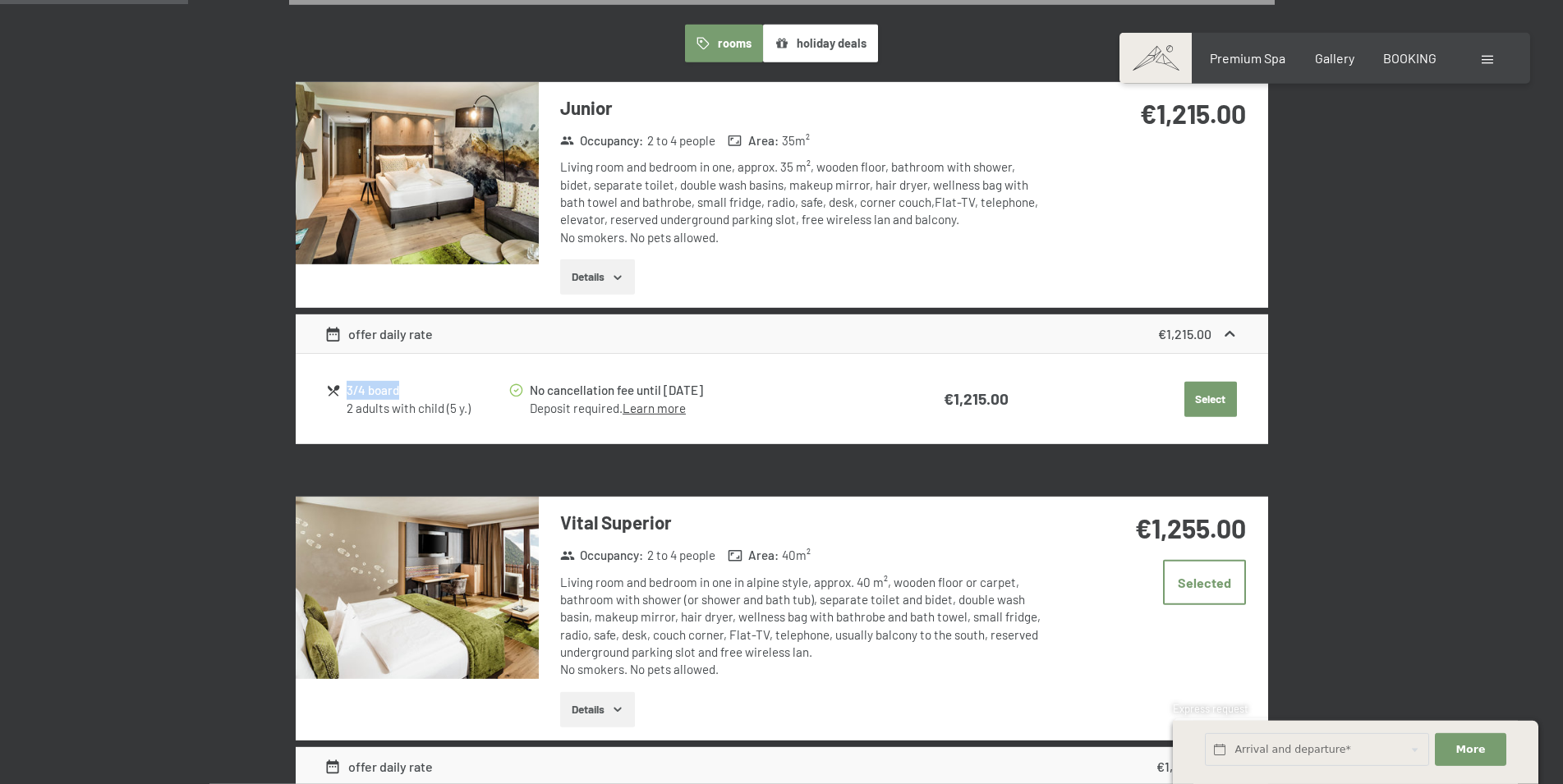
scroll to position [0, 0]
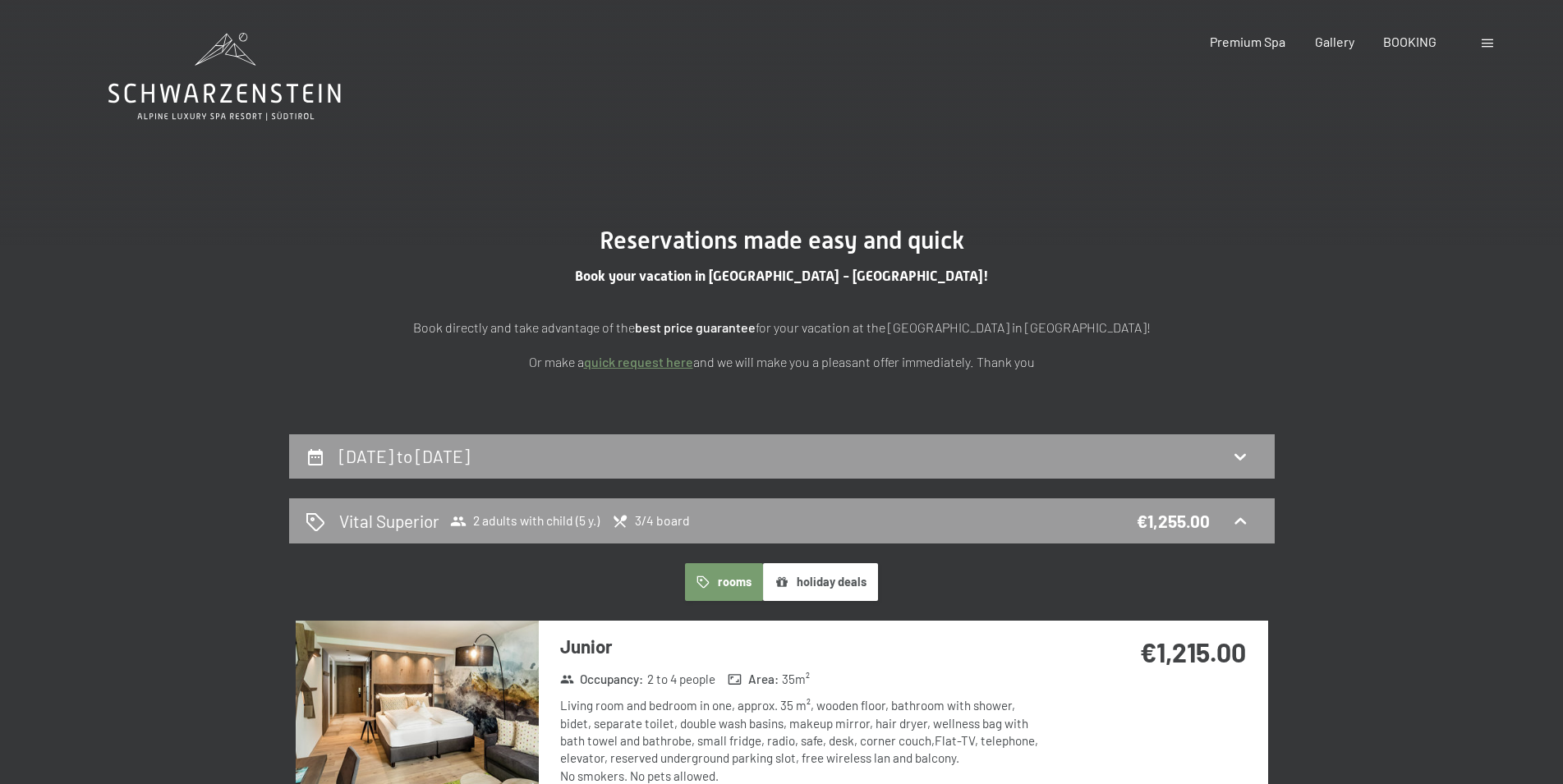
click at [248, 67] on icon at bounding box center [225, 76] width 232 height 88
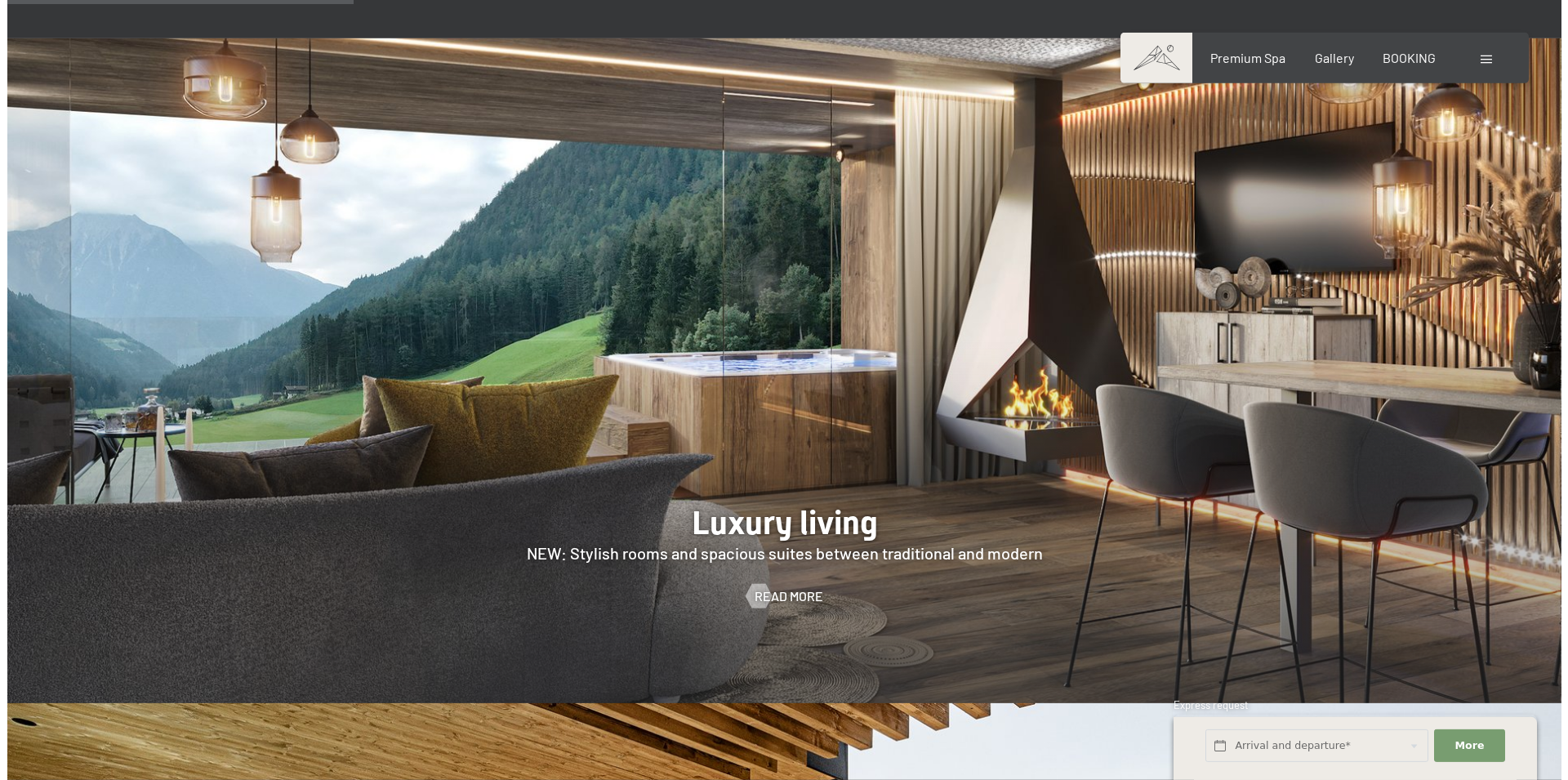
scroll to position [2225, 0]
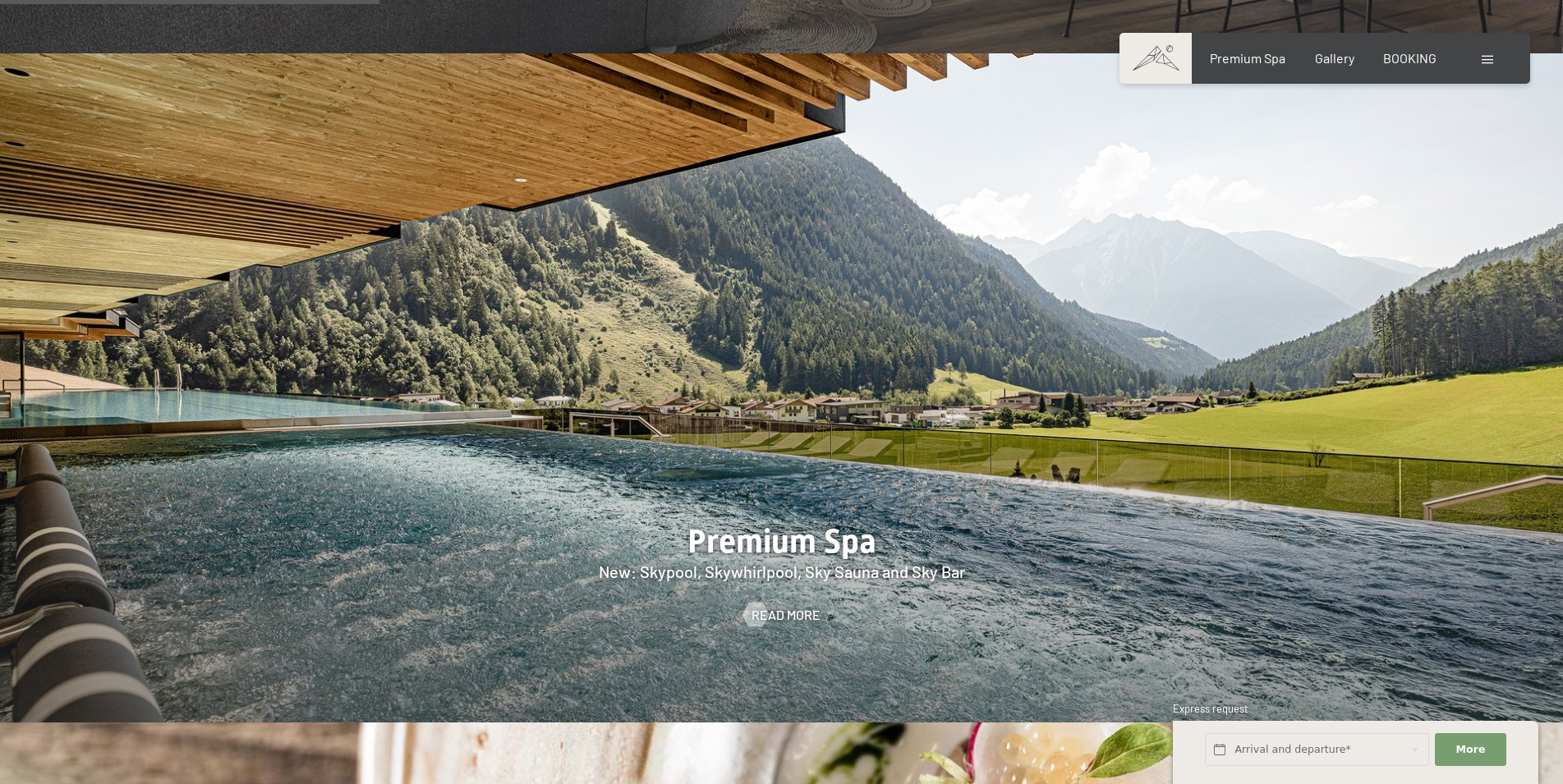
click at [1493, 65] on div at bounding box center [1490, 58] width 15 height 18
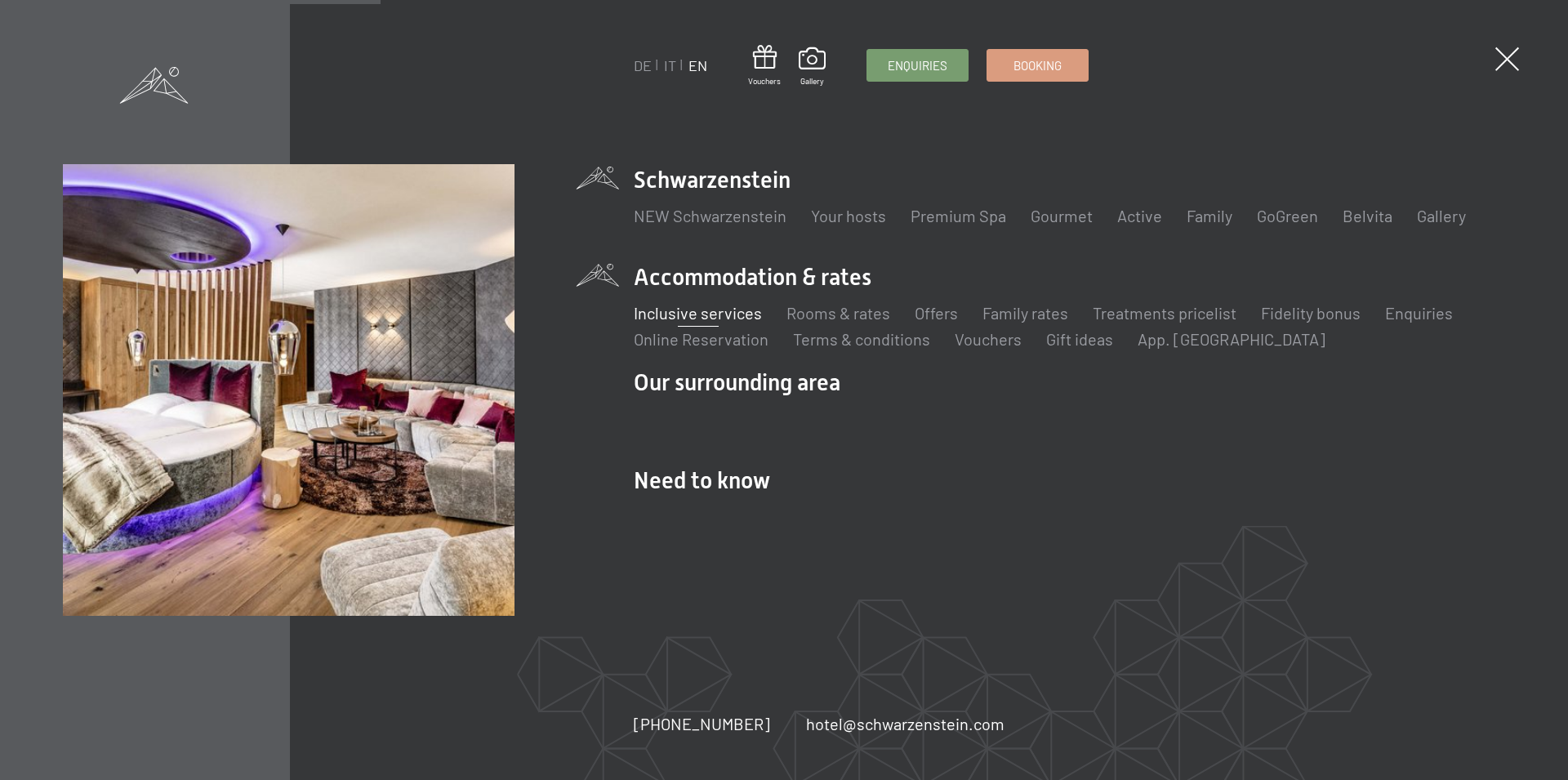
click at [726, 317] on link "Inclusive services" at bounding box center [698, 312] width 128 height 20
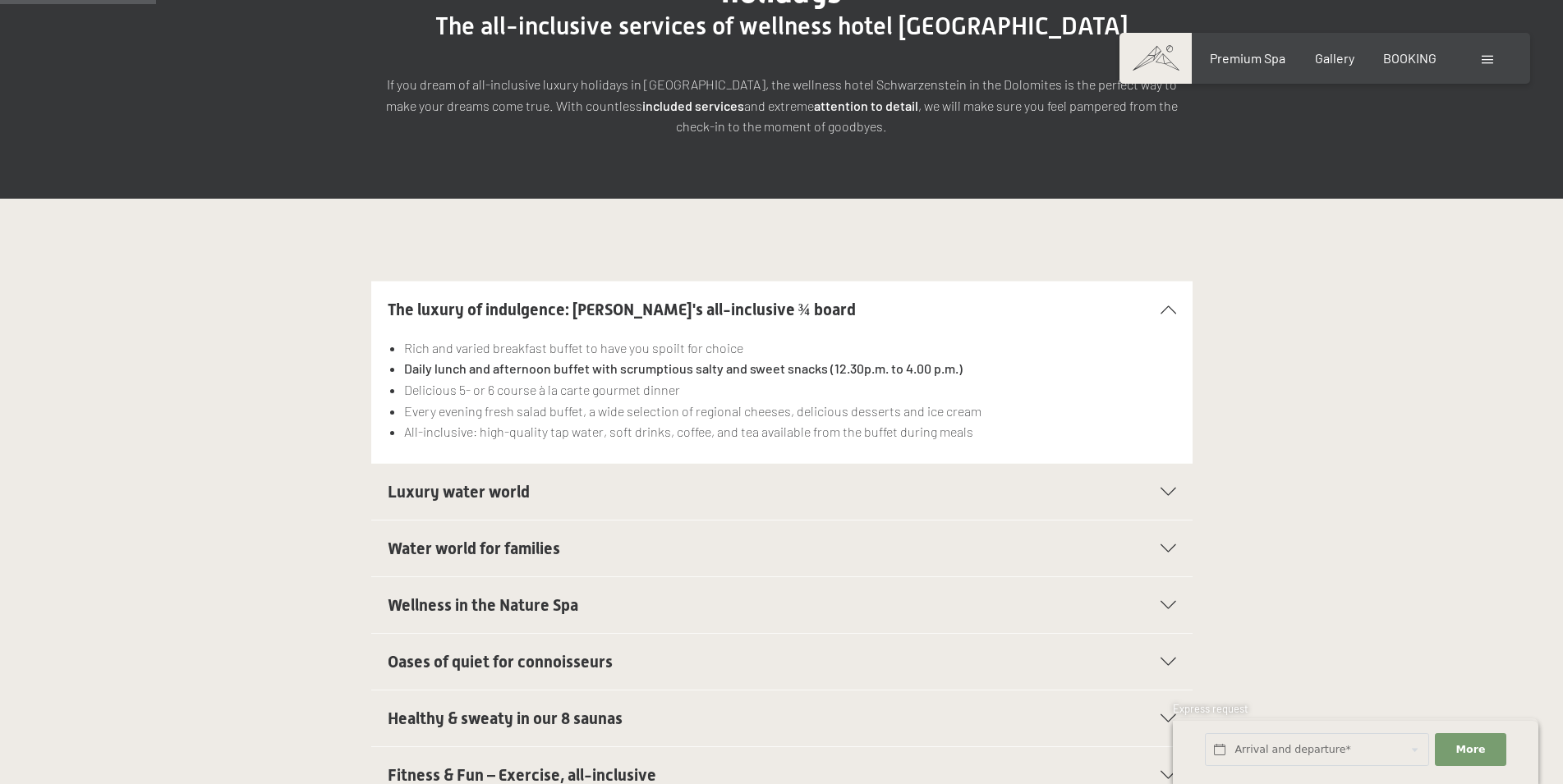
scroll to position [335, 0]
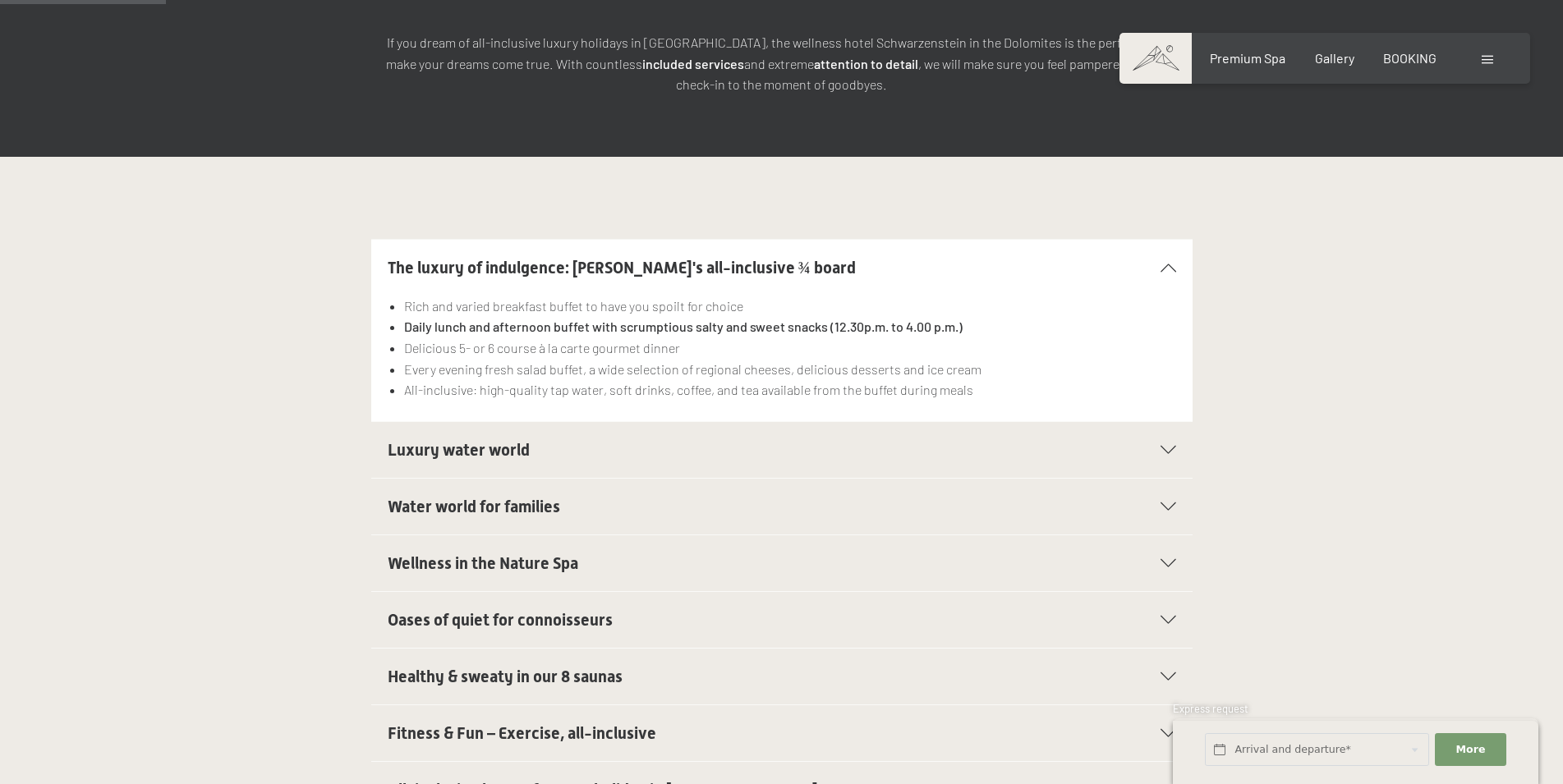
click at [461, 440] on span "Luxury water world" at bounding box center [458, 450] width 142 height 20
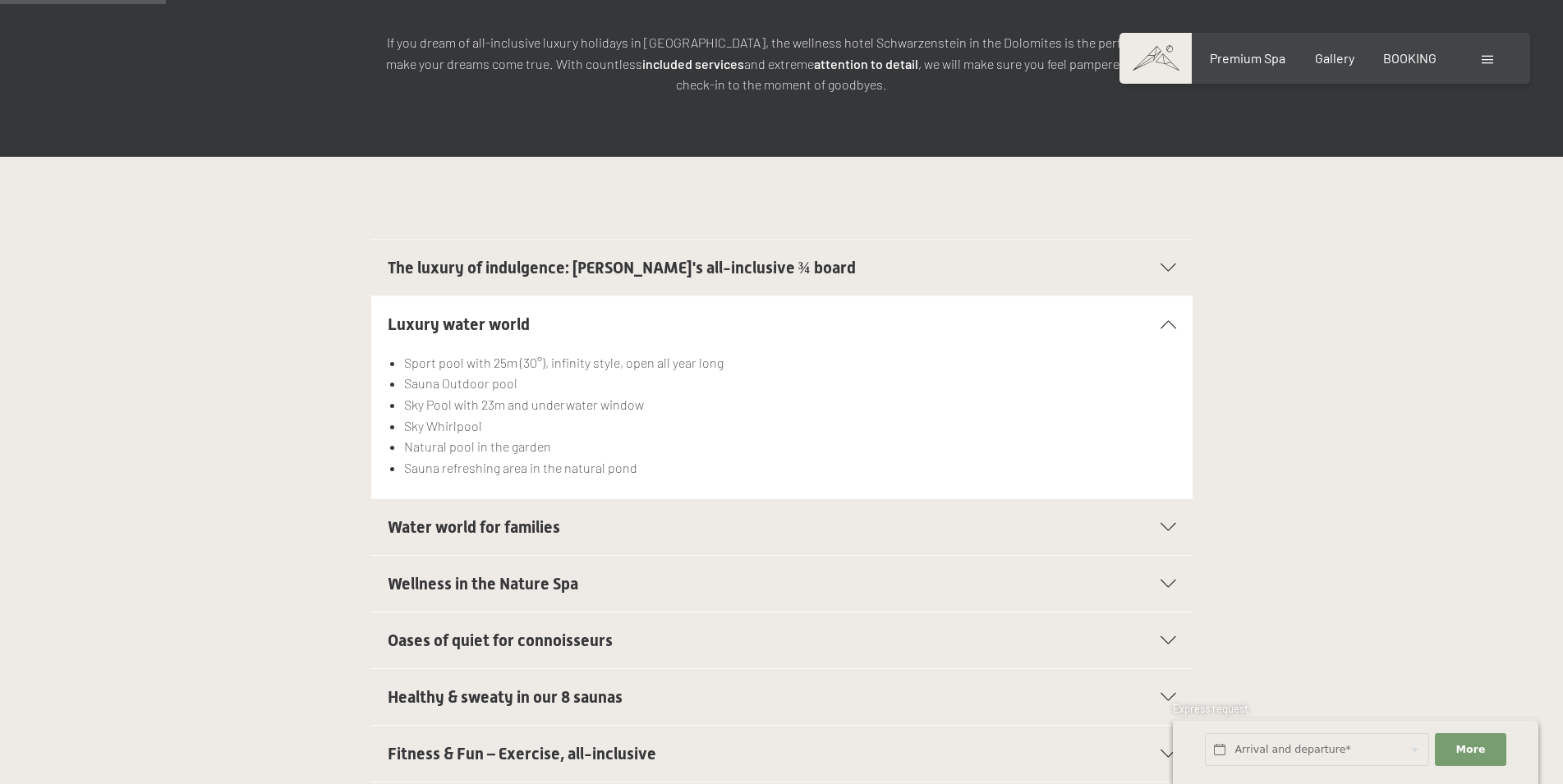
click at [456, 517] on span "Water world for families" at bounding box center [474, 526] width 172 height 20
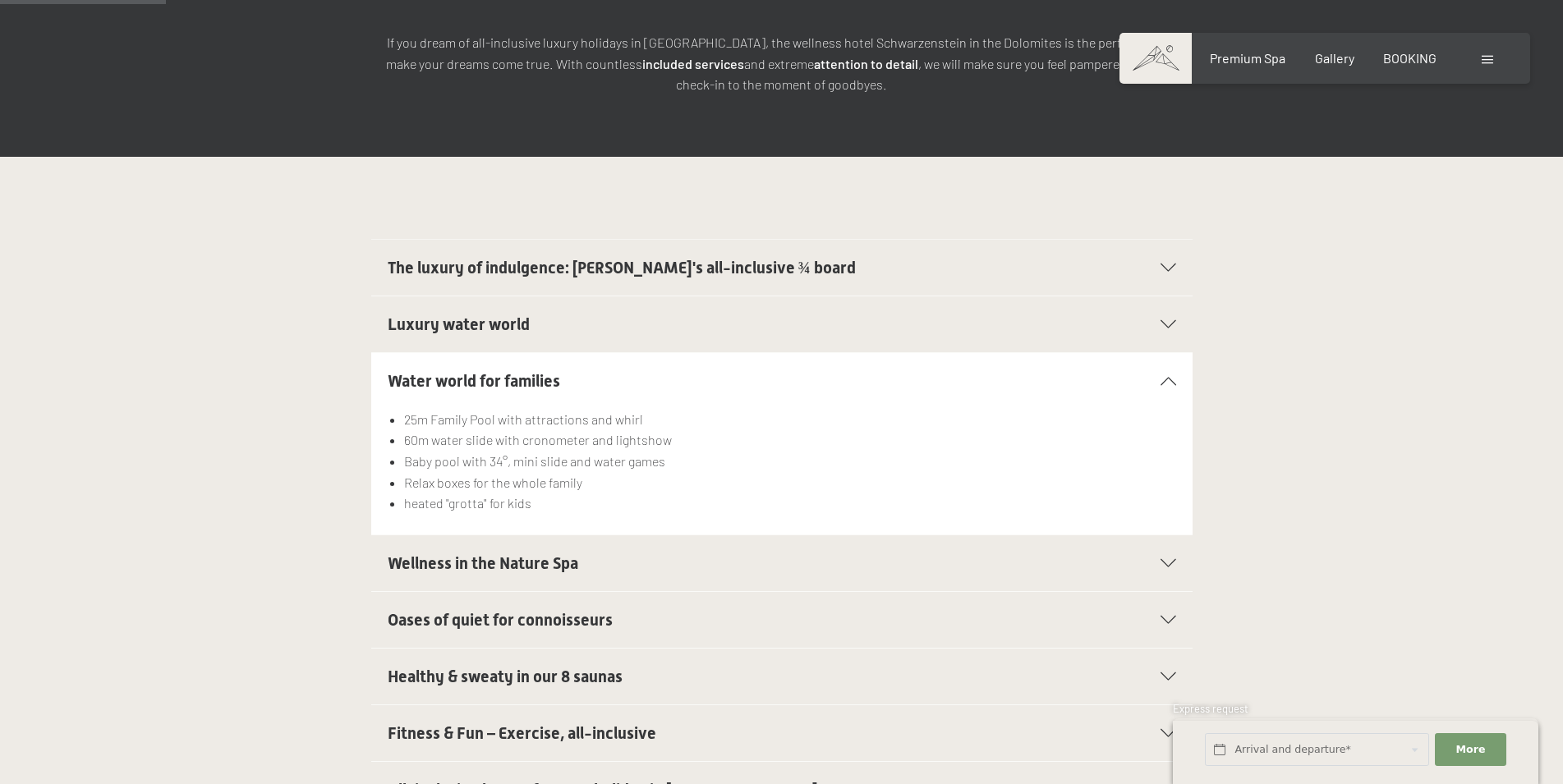
click at [464, 553] on span "Wellness in the Nature Spa" at bounding box center [482, 562] width 190 height 20
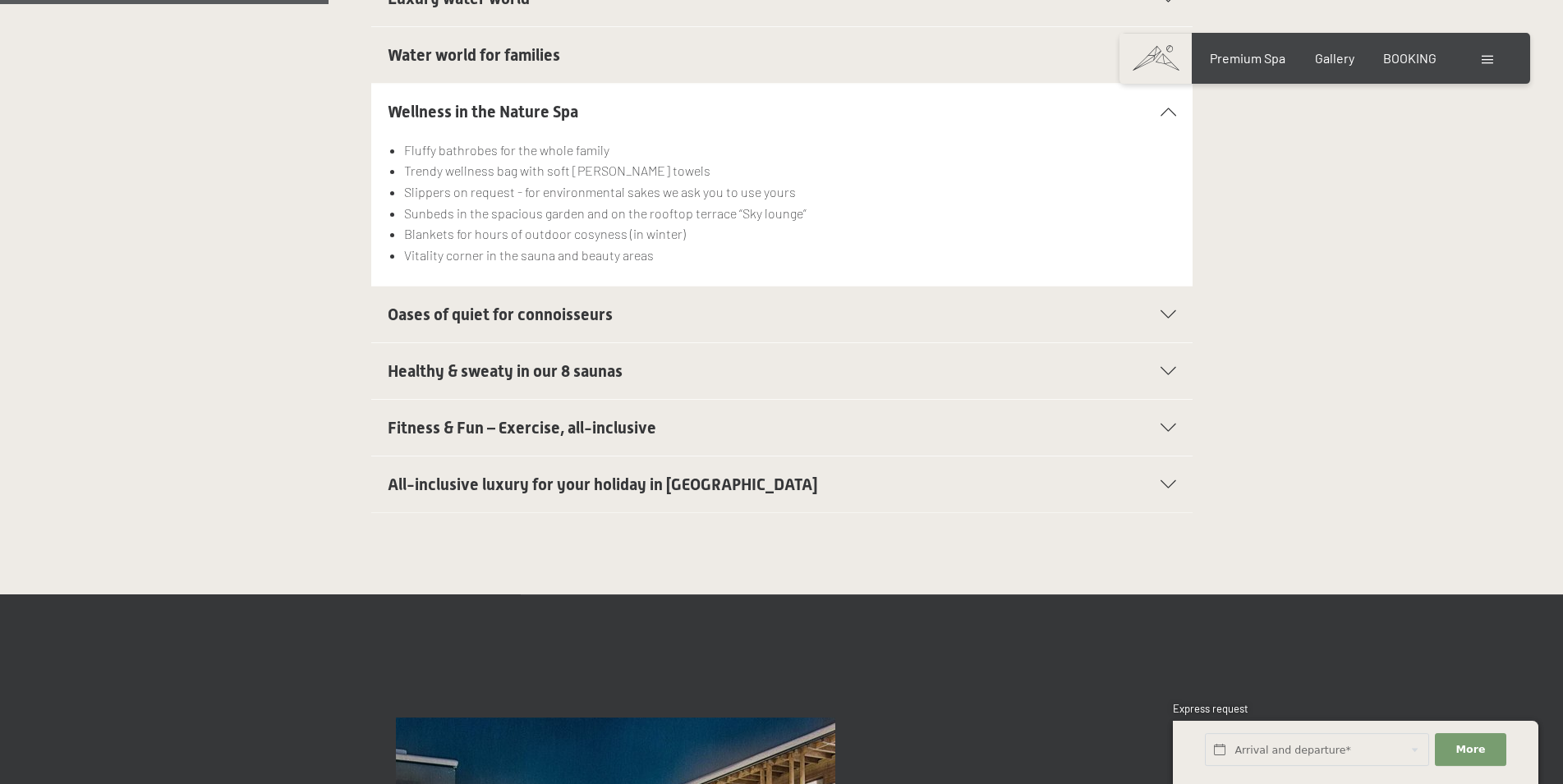
scroll to position [669, 0]
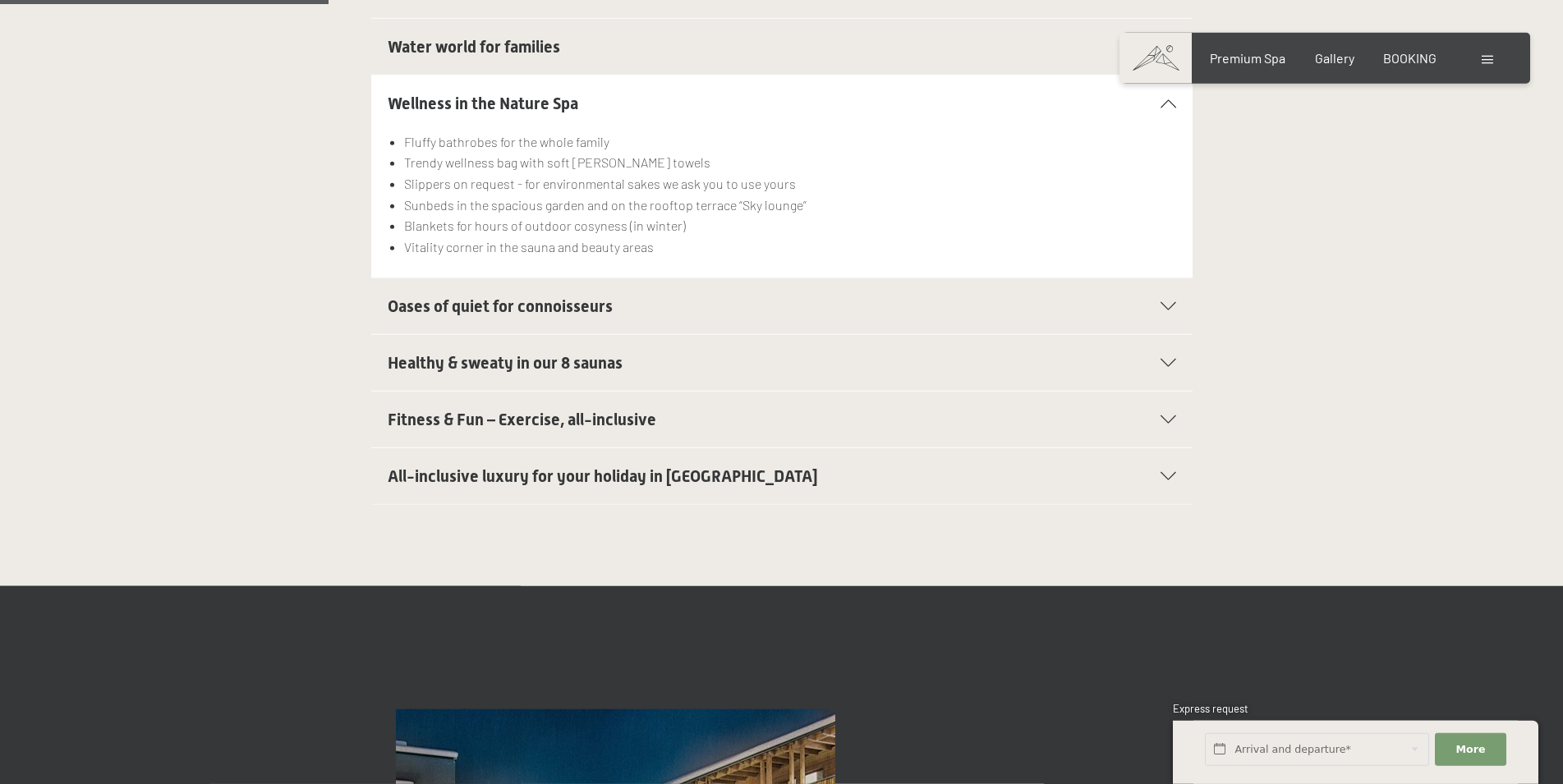
click at [528, 409] on span "Fitness & Fun – Exercise, all-inclusive" at bounding box center [522, 419] width 269 height 20
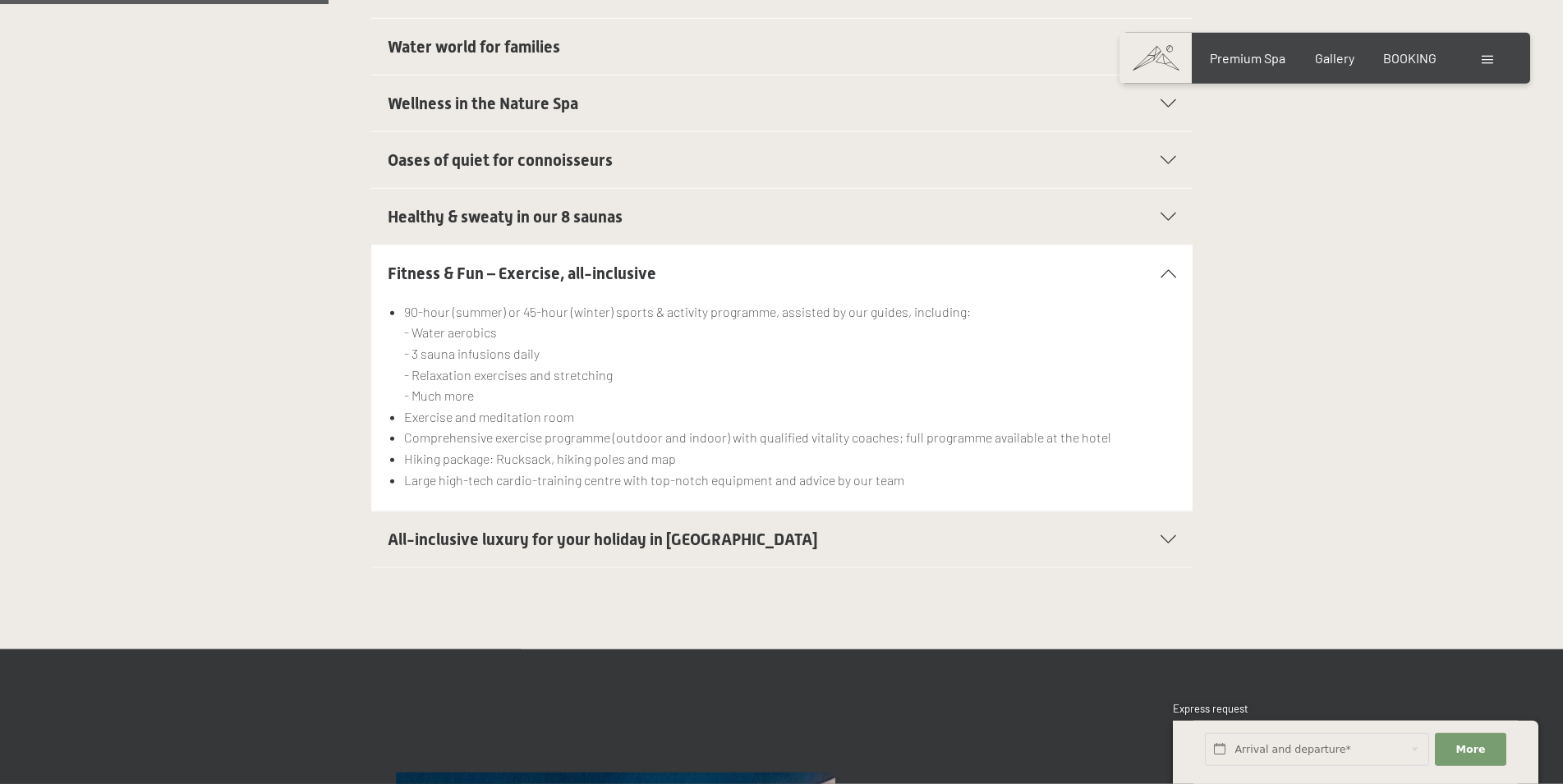
click at [474, 530] on span "All-inclusive luxury for your holiday in Italy" at bounding box center [603, 539] width 430 height 20
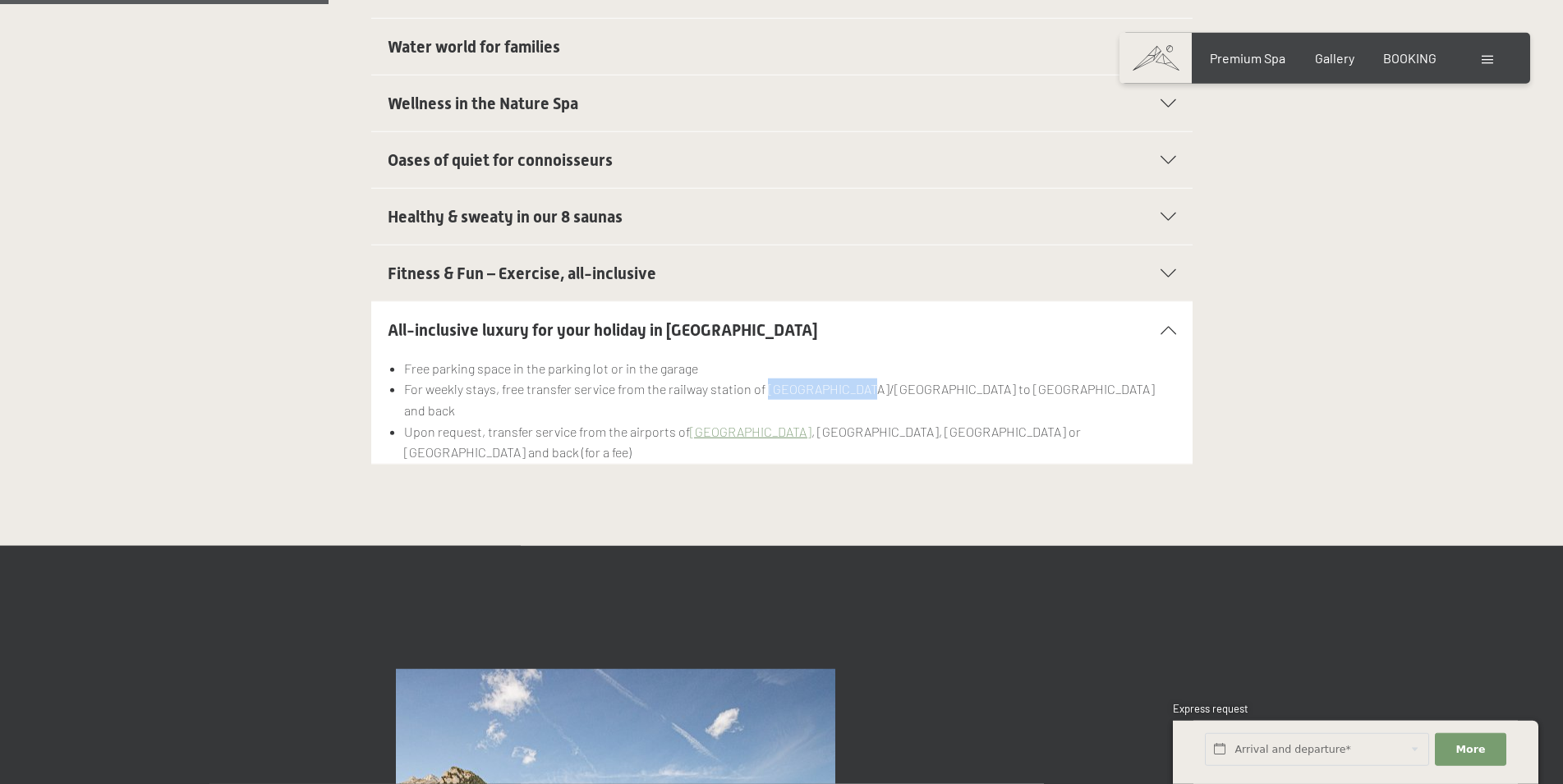
drag, startPoint x: 769, startPoint y: 352, endPoint x: 862, endPoint y: 352, distance: 93.0
click at [862, 379] on li "For weekly stays, free transfer service from the railway station of Brunico/Bru…" at bounding box center [789, 399] width 771 height 42
copy li "Brunico/Bruneck"
